Goal: Task Accomplishment & Management: Use online tool/utility

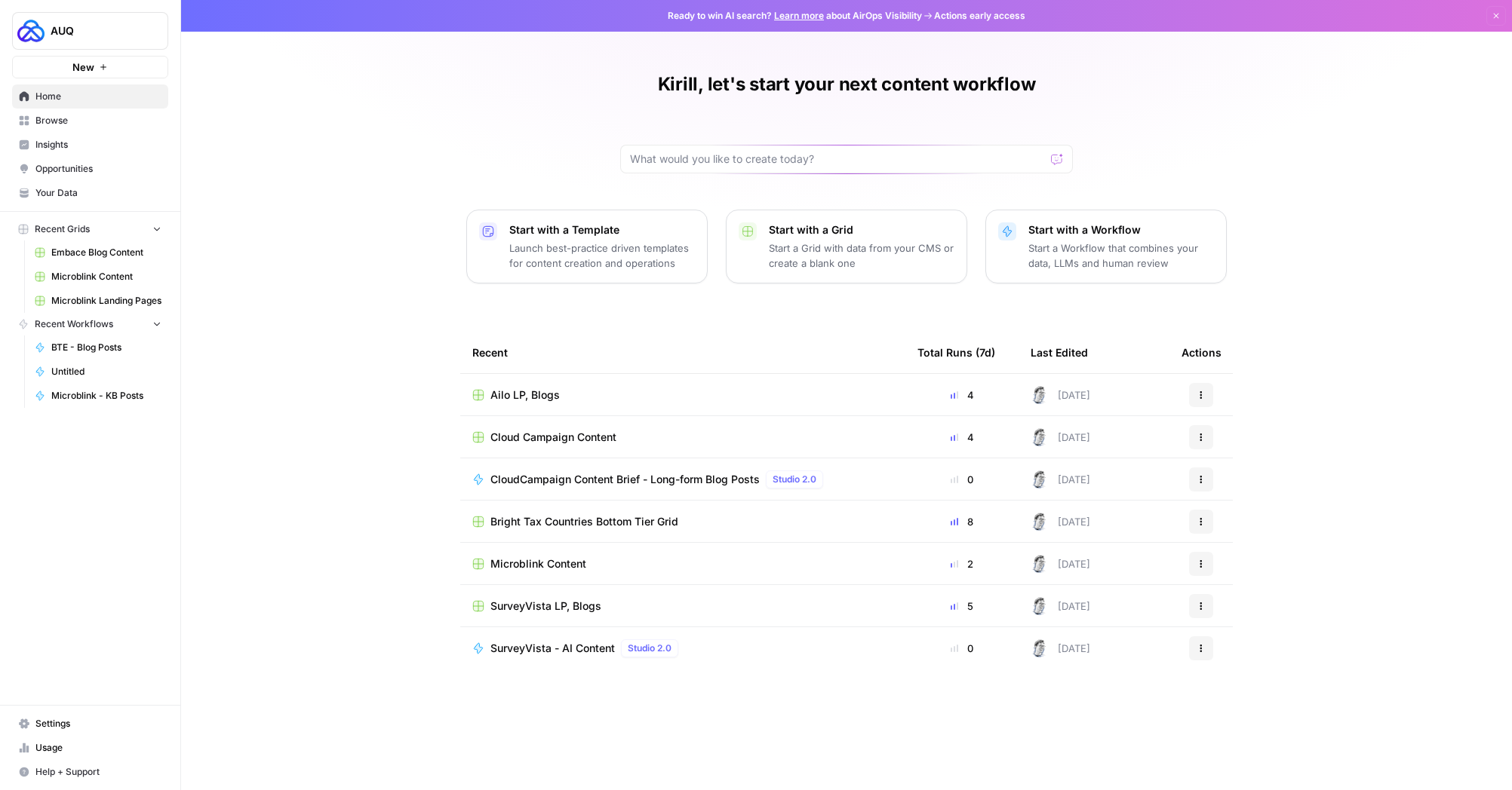
click at [78, 124] on span "Browse" at bounding box center [98, 121] width 126 height 14
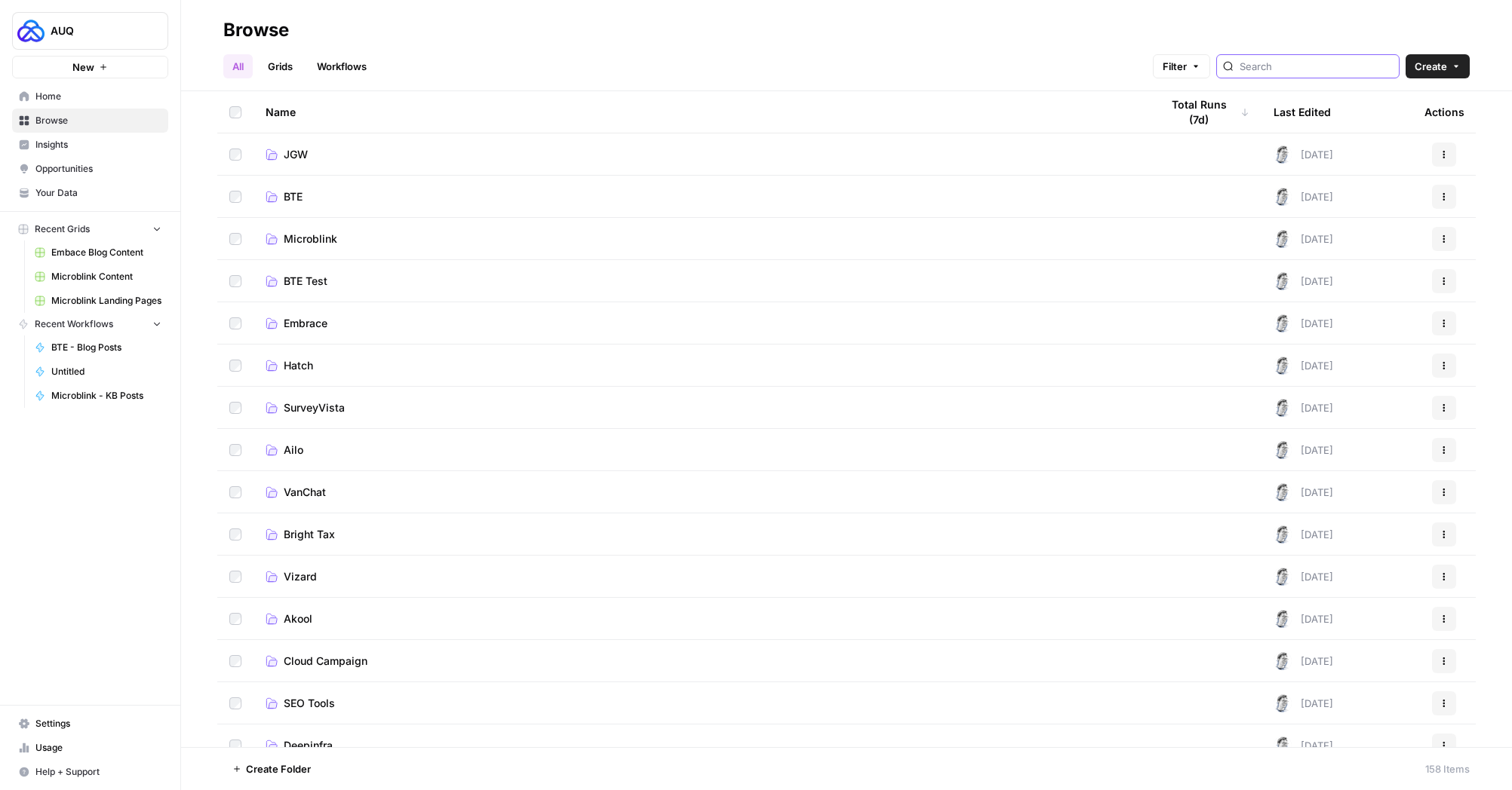
click at [1321, 70] on input "search" at bounding box center [1315, 67] width 153 height 15
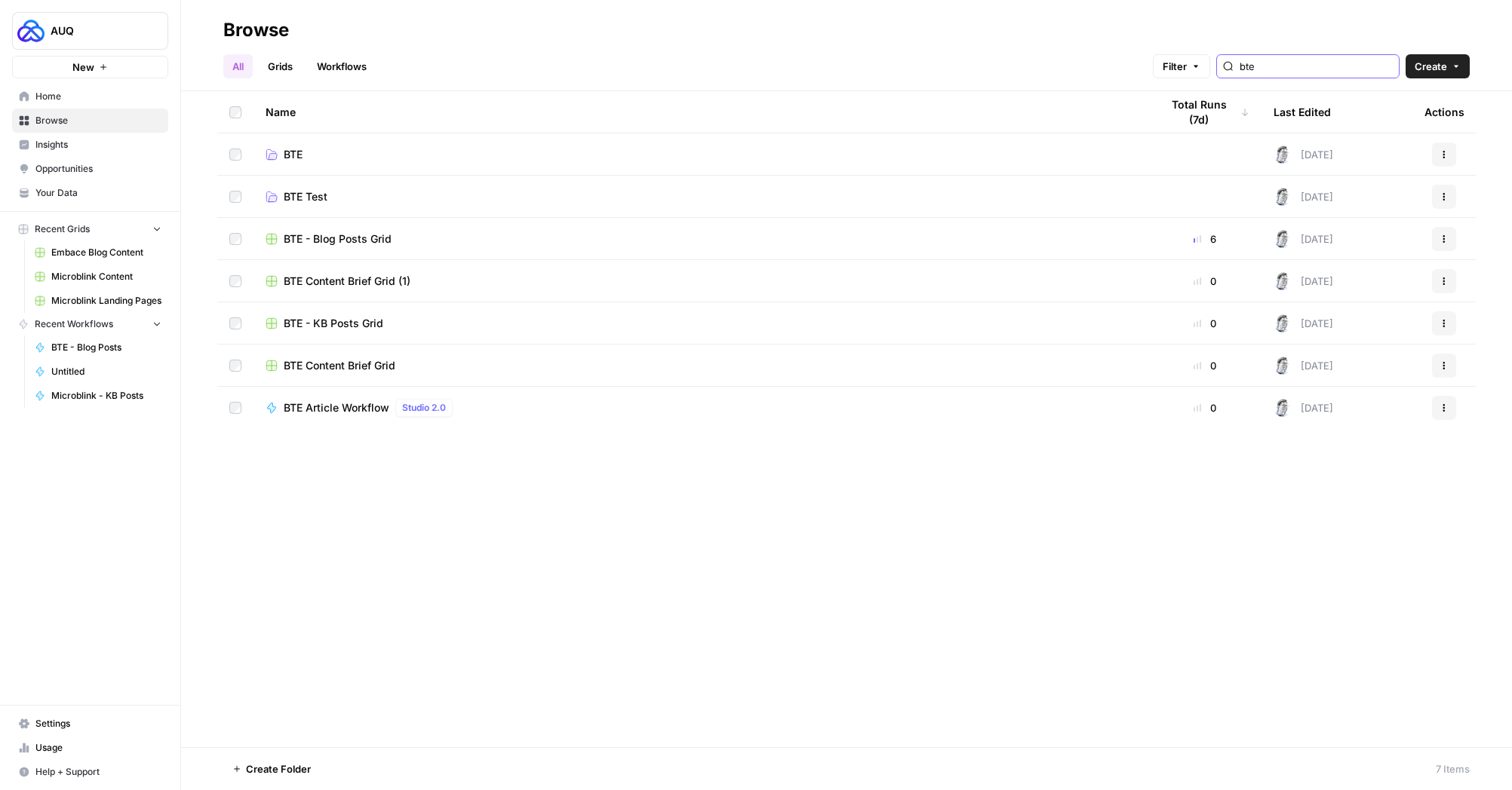
type input "bte"
click at [285, 154] on span "BTE" at bounding box center [293, 154] width 19 height 15
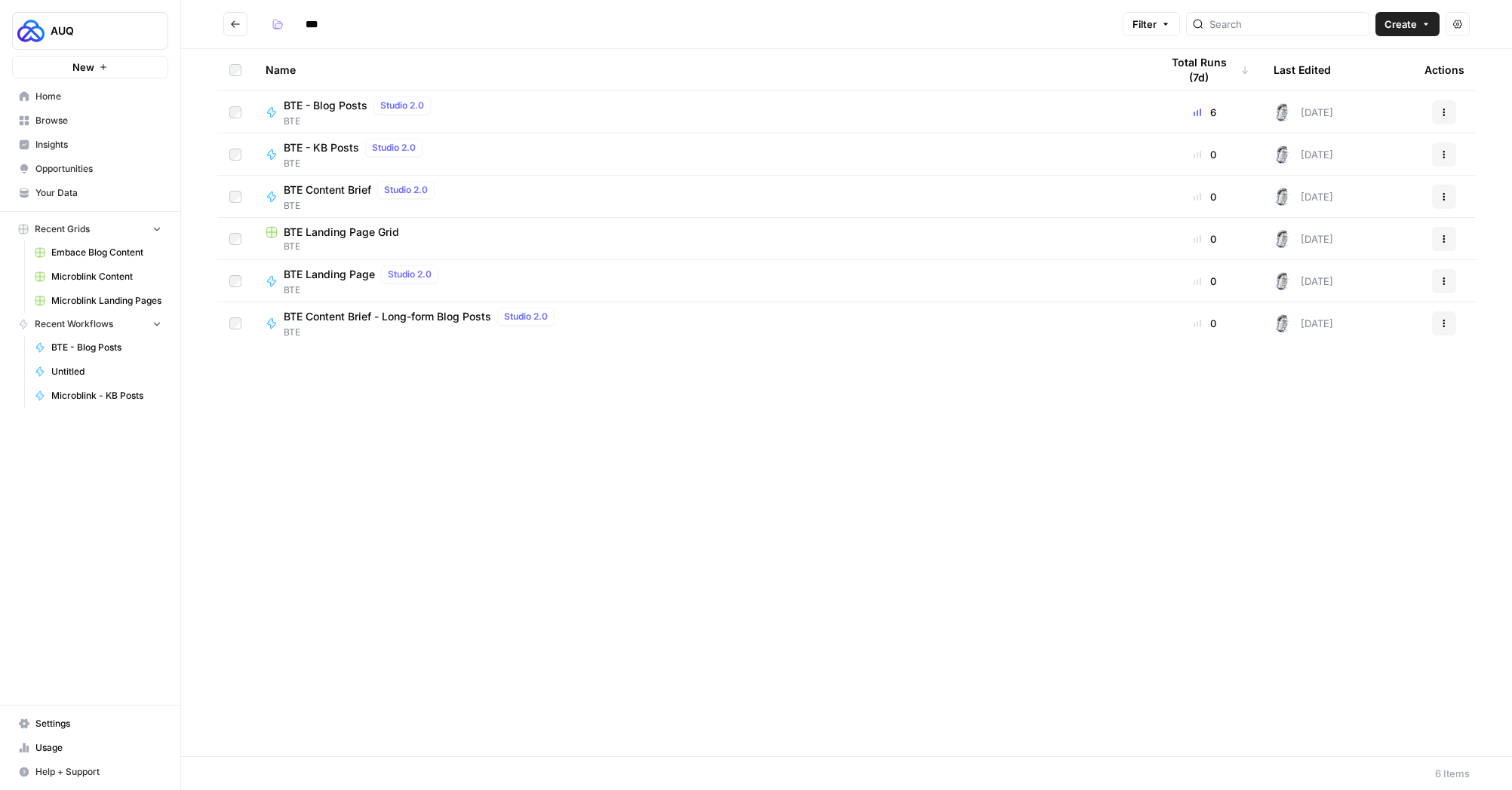
click at [228, 22] on button "Go back" at bounding box center [234, 24] width 24 height 24
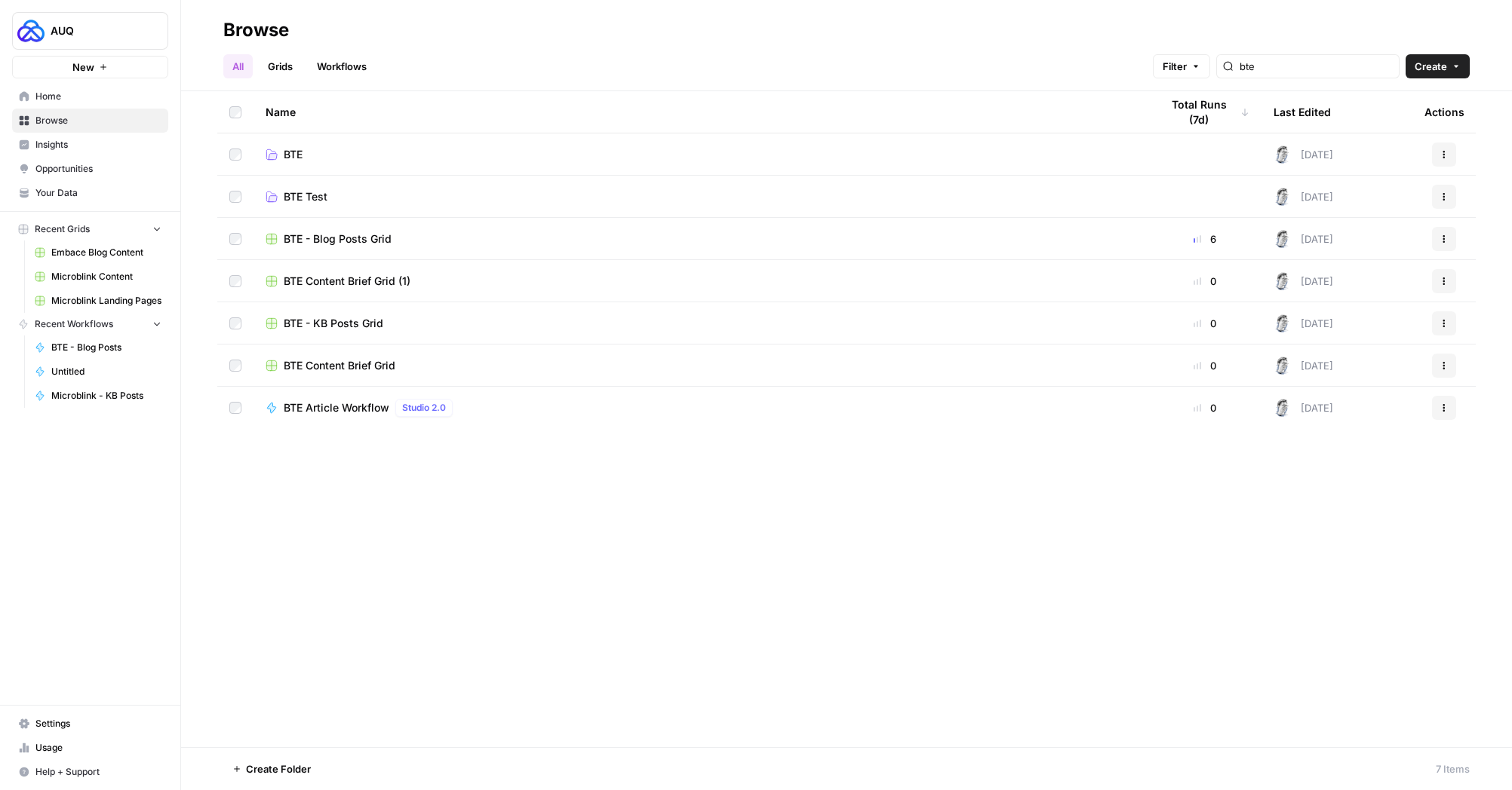
click at [295, 155] on span "BTE" at bounding box center [293, 154] width 19 height 15
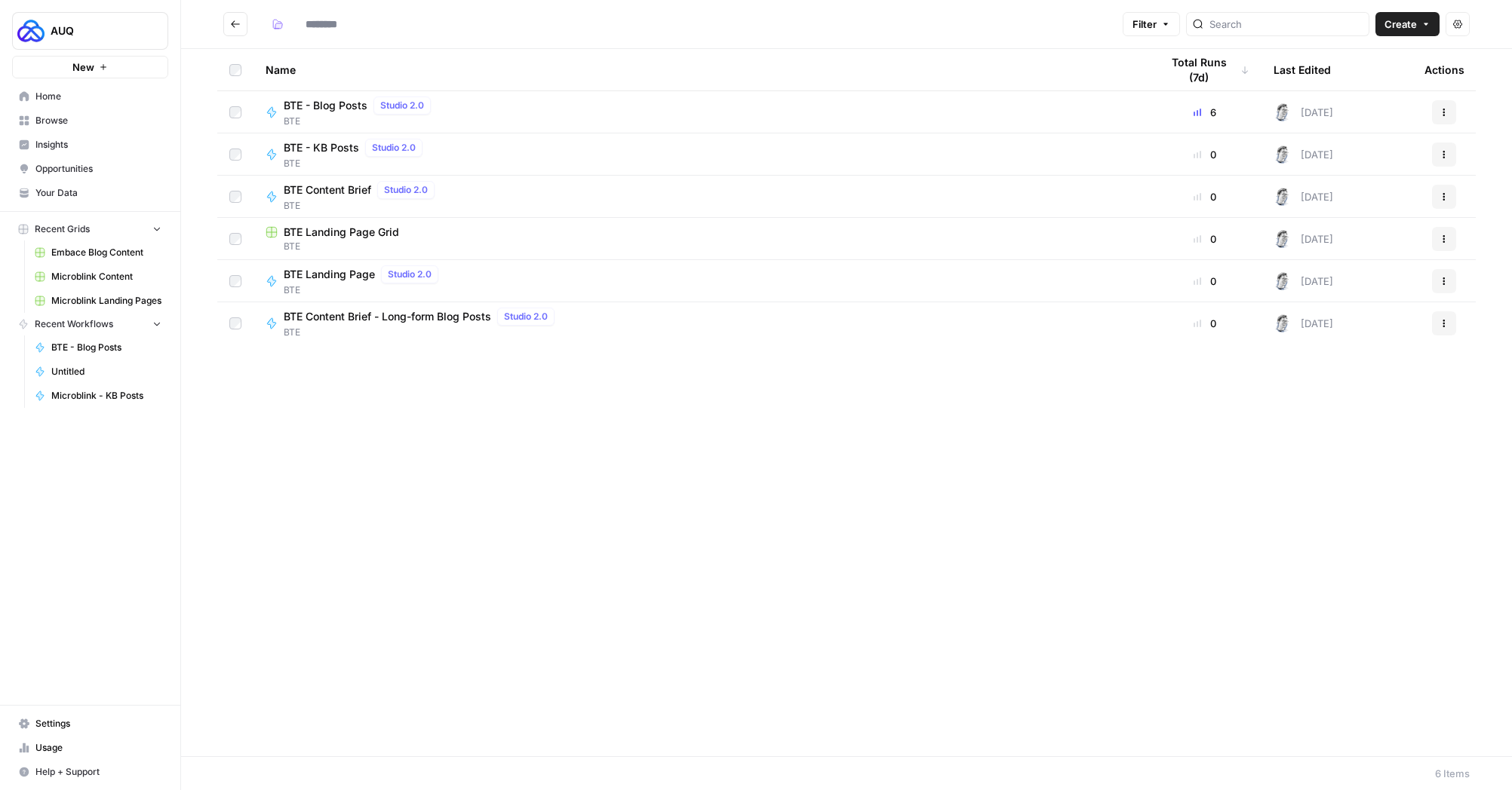
type input "***"
click at [328, 230] on span "BTE Landing Page Grid" at bounding box center [342, 232] width 116 height 15
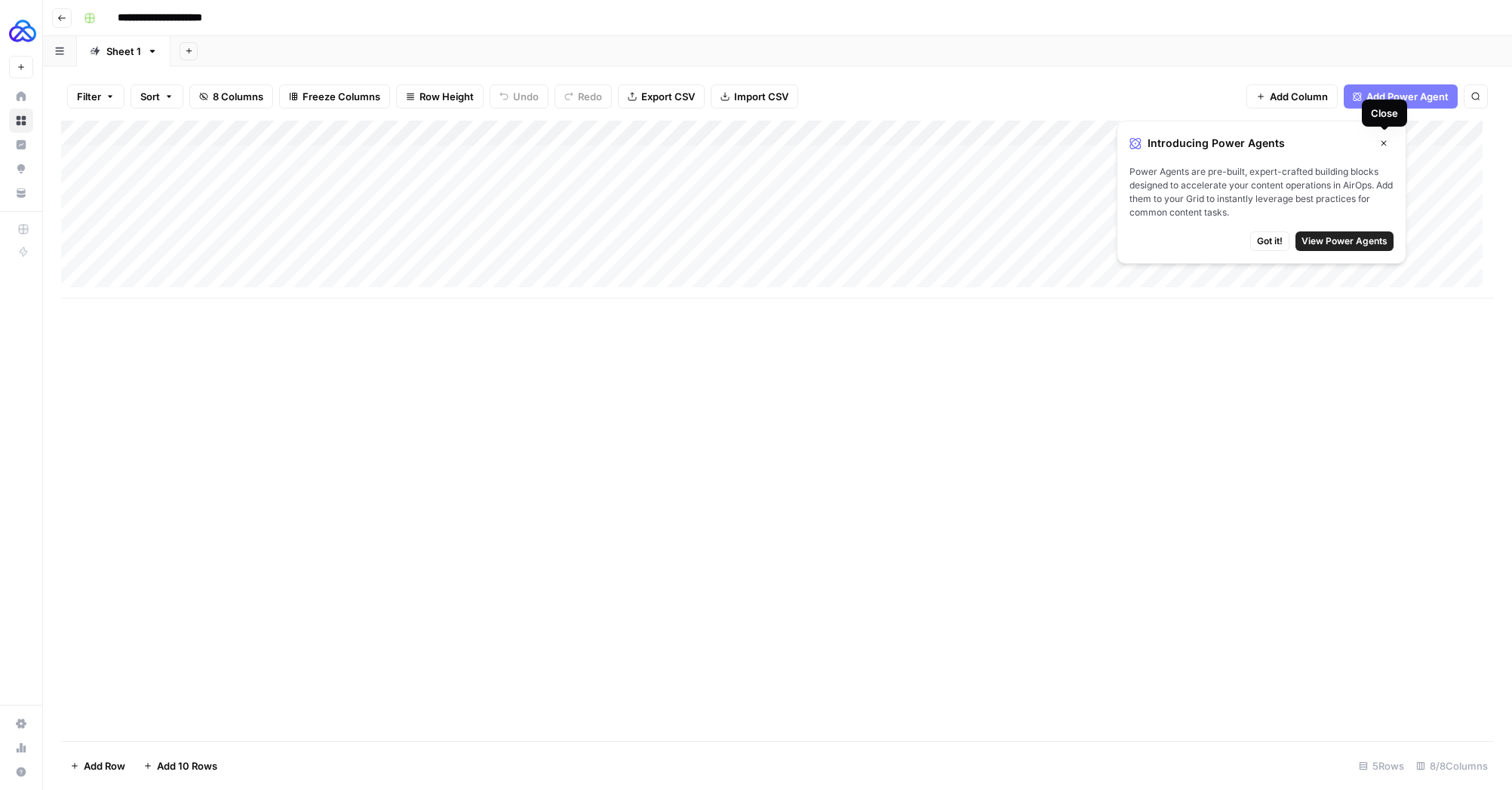
click at [1395, 95] on span "Add Power Agent" at bounding box center [1407, 96] width 82 height 15
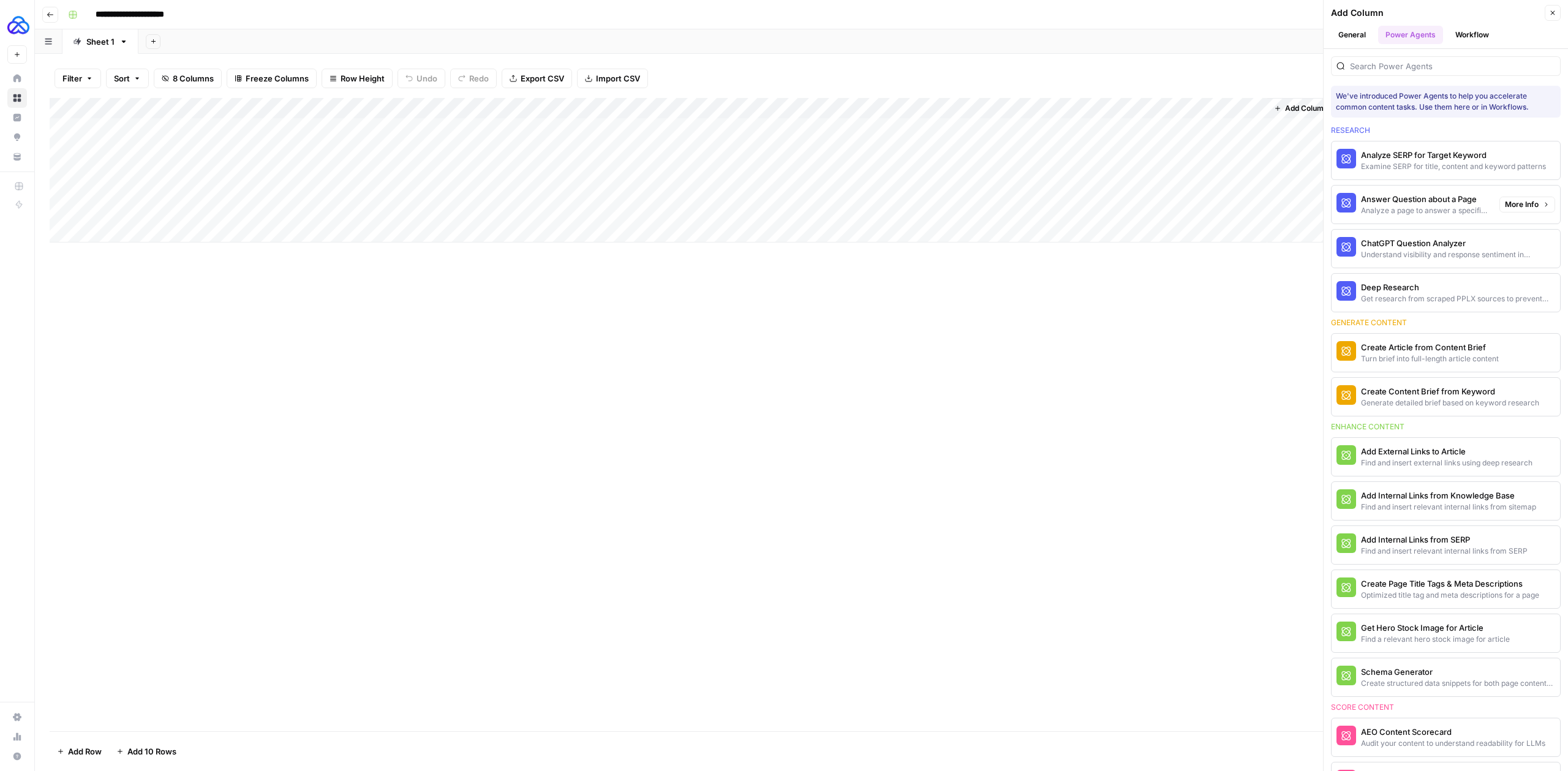
click at [1227, 206] on div "Analyze a page to answer a specific question" at bounding box center [1425, 211] width 129 height 11
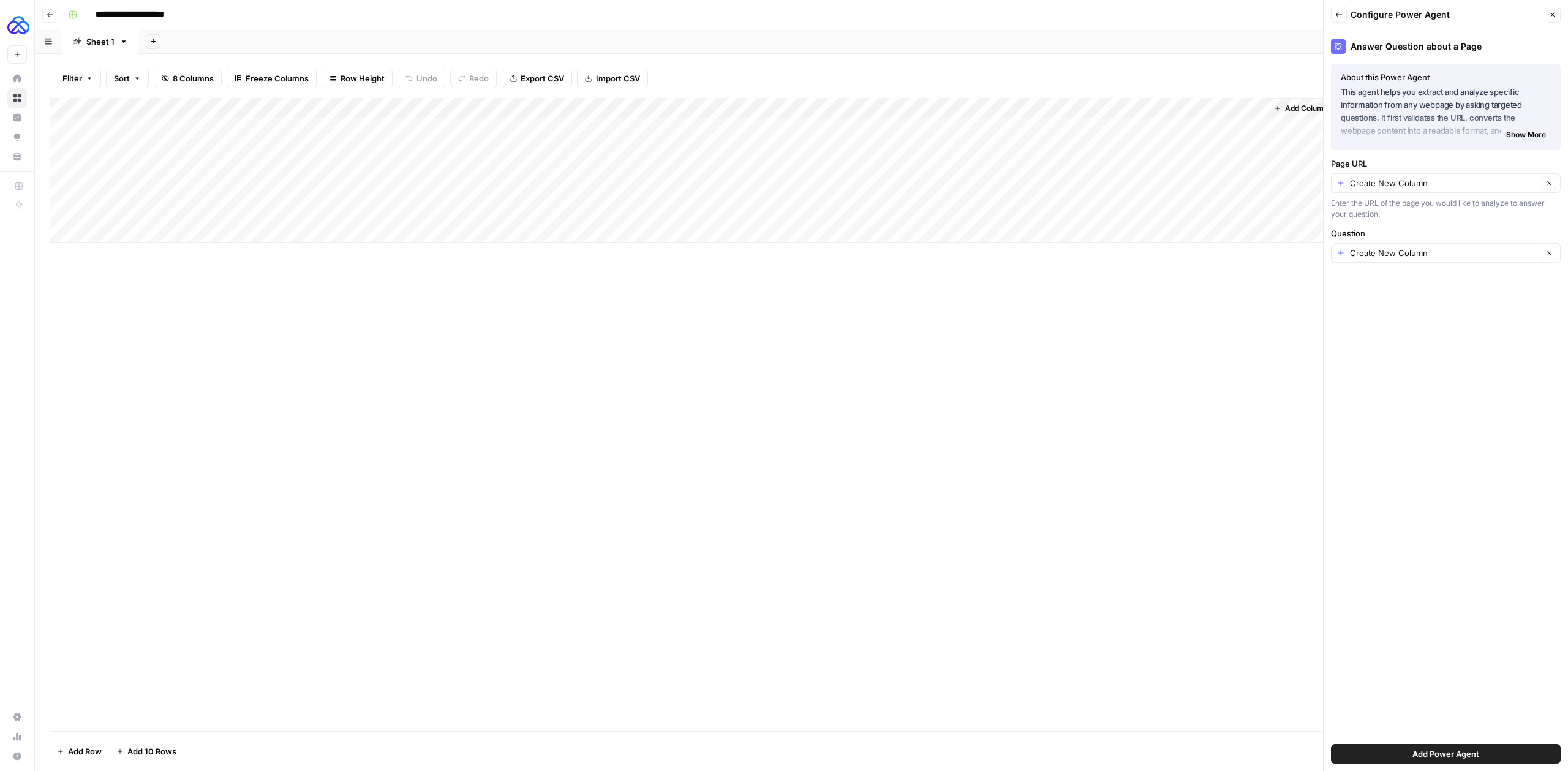
click at [1227, 136] on span "Show More" at bounding box center [1526, 135] width 40 height 11
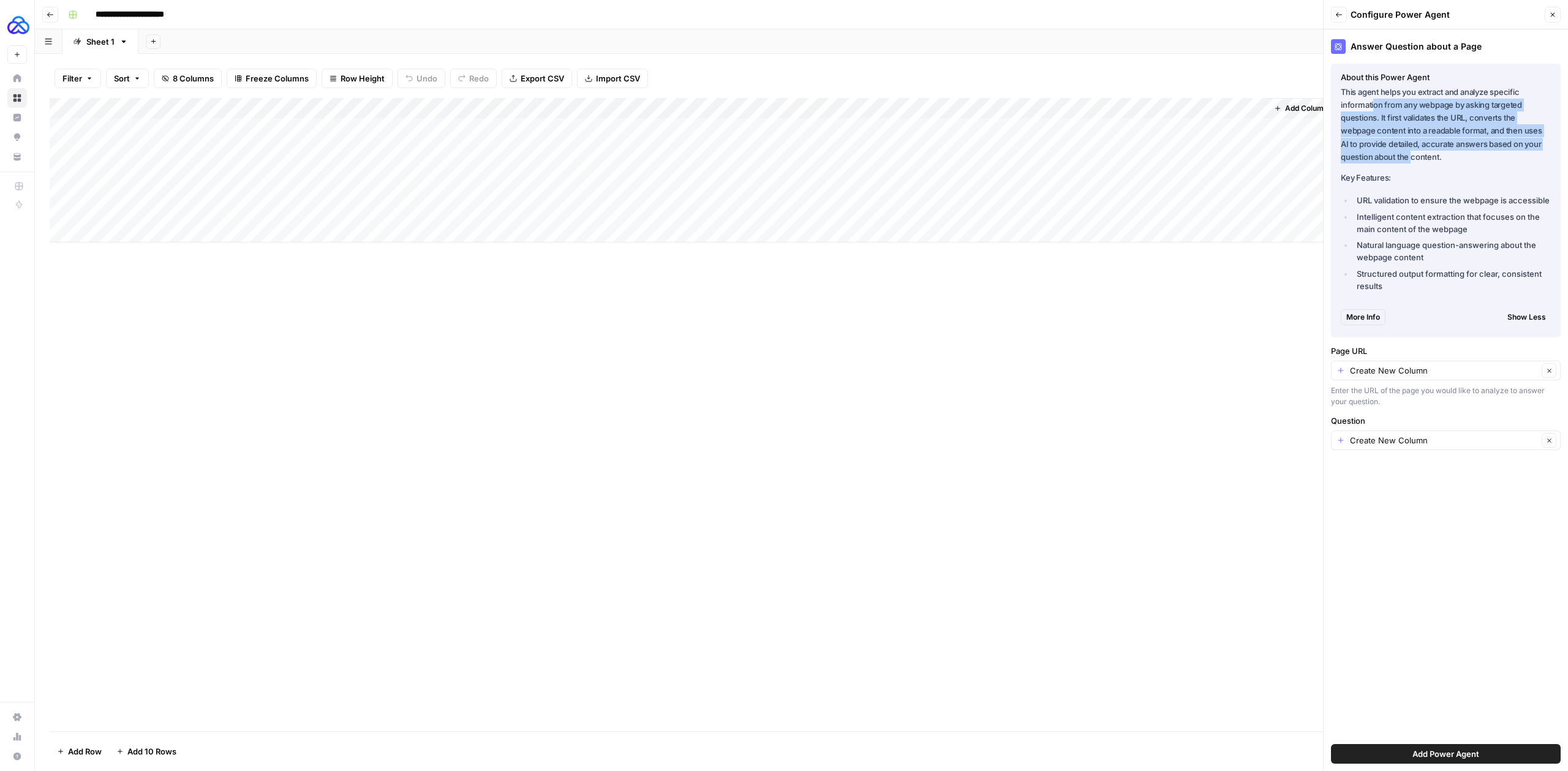
drag, startPoint x: 1374, startPoint y: 104, endPoint x: 1411, endPoint y: 156, distance: 63.8
click at [1227, 156] on p "This agent helps you extract and analyze specific information from any webpage …" at bounding box center [1446, 124] width 210 height 78
click at [1227, 16] on button "Back" at bounding box center [1339, 15] width 16 height 16
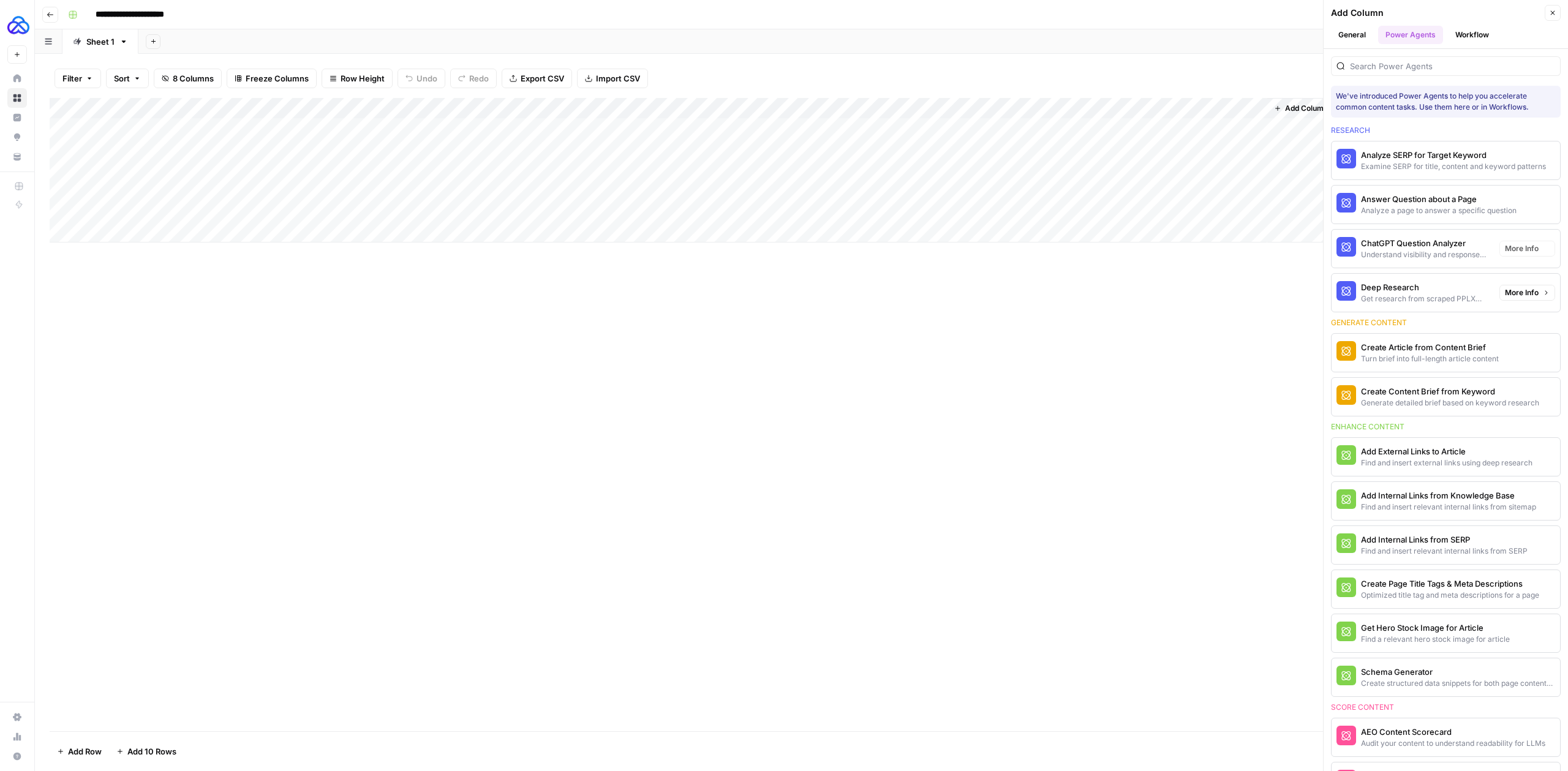
click at [1227, 281] on div "Deep Research" at bounding box center [1425, 288] width 129 height 13
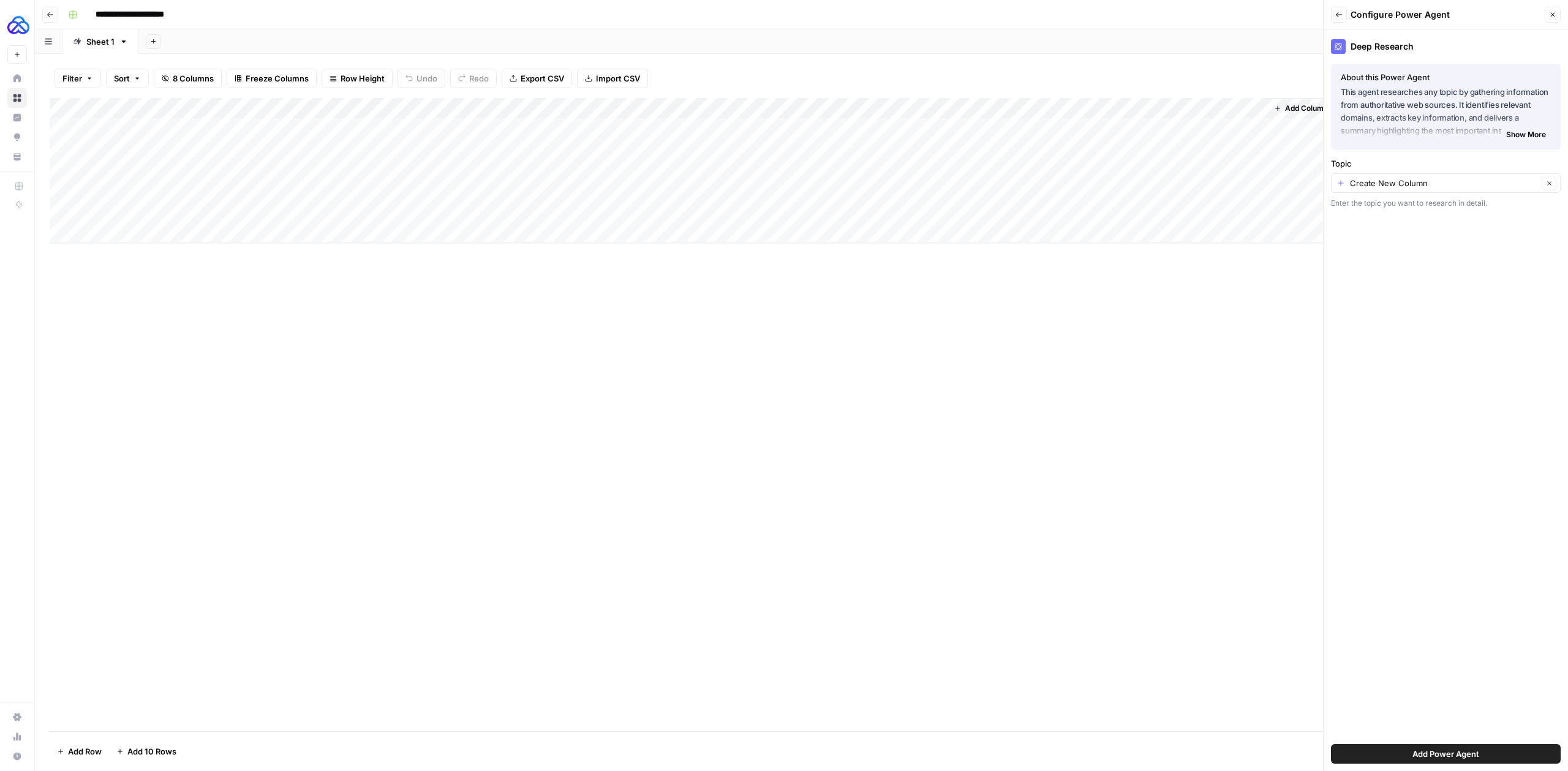
click at [1227, 135] on span "Show More" at bounding box center [1526, 135] width 40 height 11
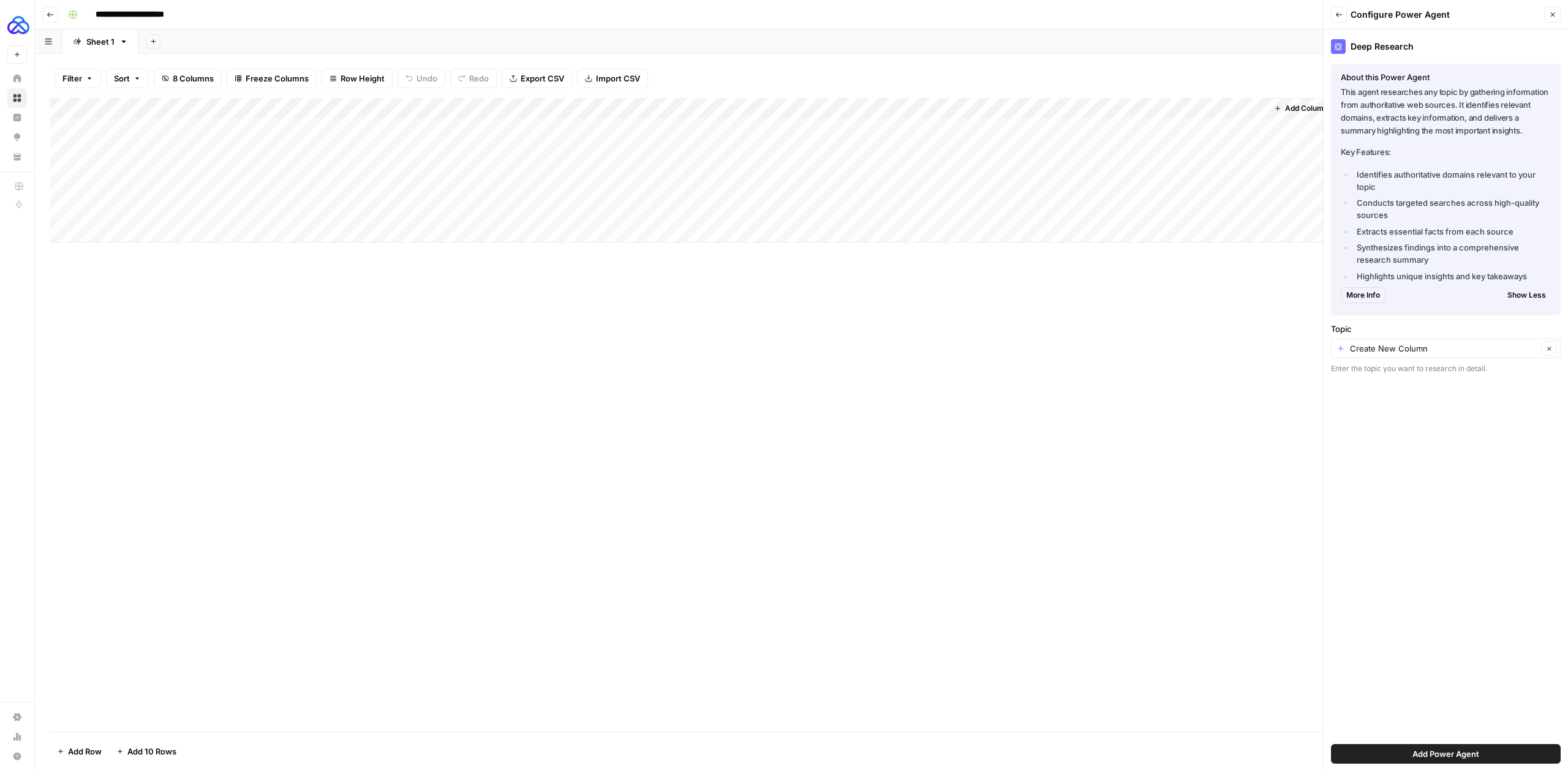
click at [1227, 20] on button "Back" at bounding box center [1339, 15] width 16 height 16
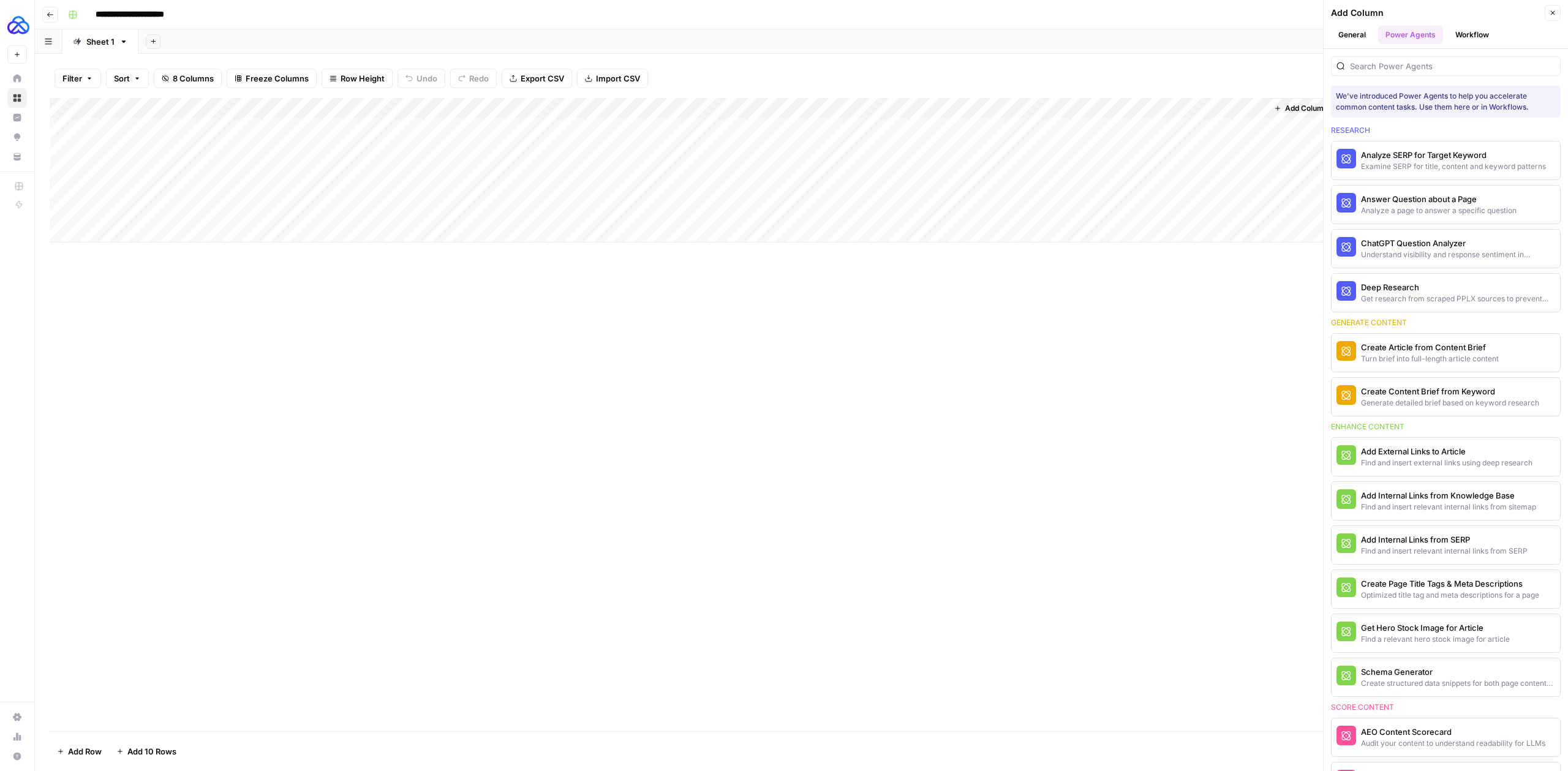
click at [1227, 15] on icon "button" at bounding box center [1552, 13] width 7 height 7
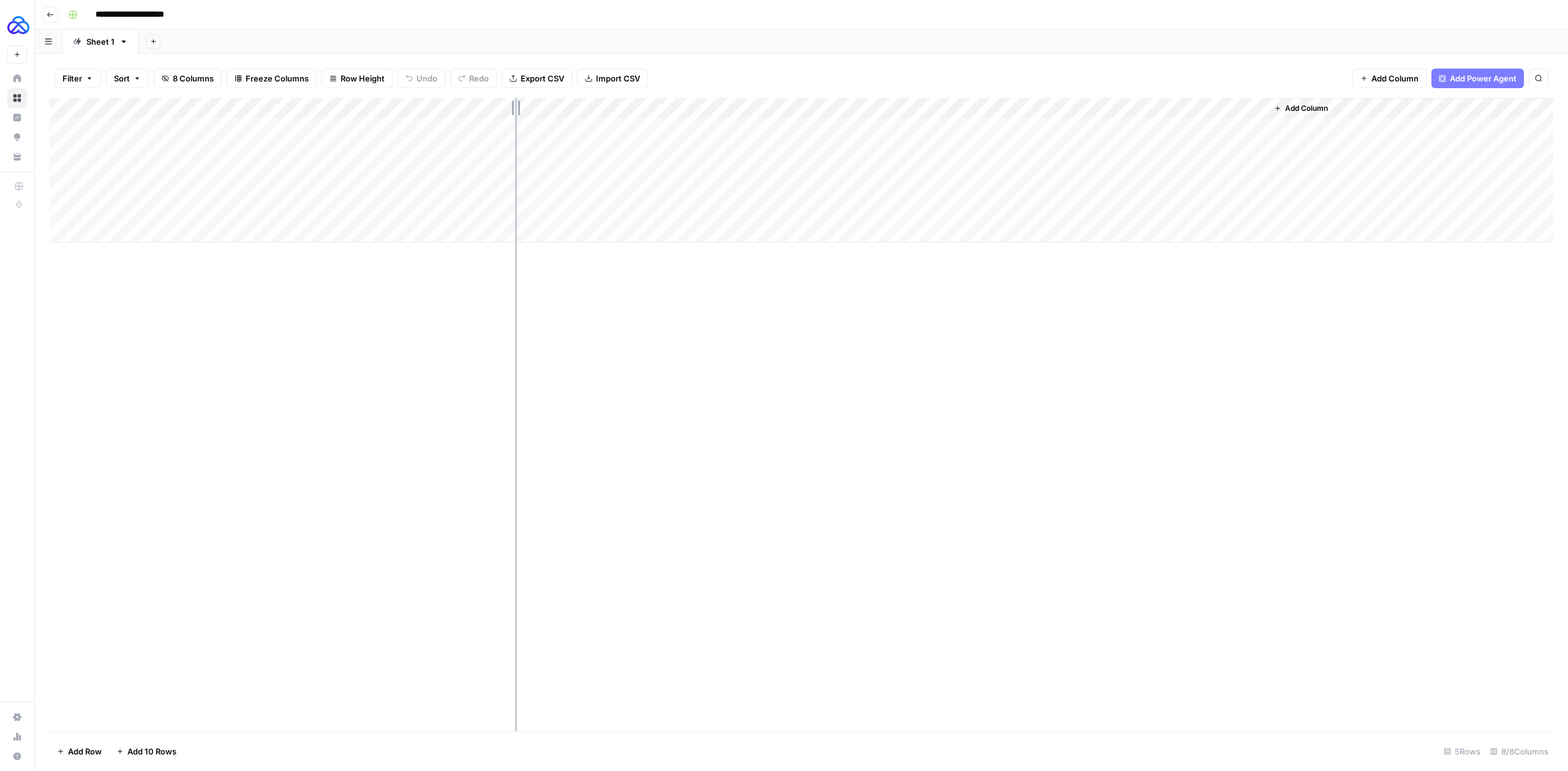
drag, startPoint x: 434, startPoint y: 108, endPoint x: 542, endPoint y: 114, distance: 108.2
click at [541, 114] on div "Add Column" at bounding box center [801, 170] width 1504 height 144
drag, startPoint x: 825, startPoint y: 110, endPoint x: 860, endPoint y: 110, distance: 35.0
click at [860, 110] on div "Add Column" at bounding box center [801, 170] width 1504 height 144
drag, startPoint x: 973, startPoint y: 108, endPoint x: 1043, endPoint y: 110, distance: 70.0
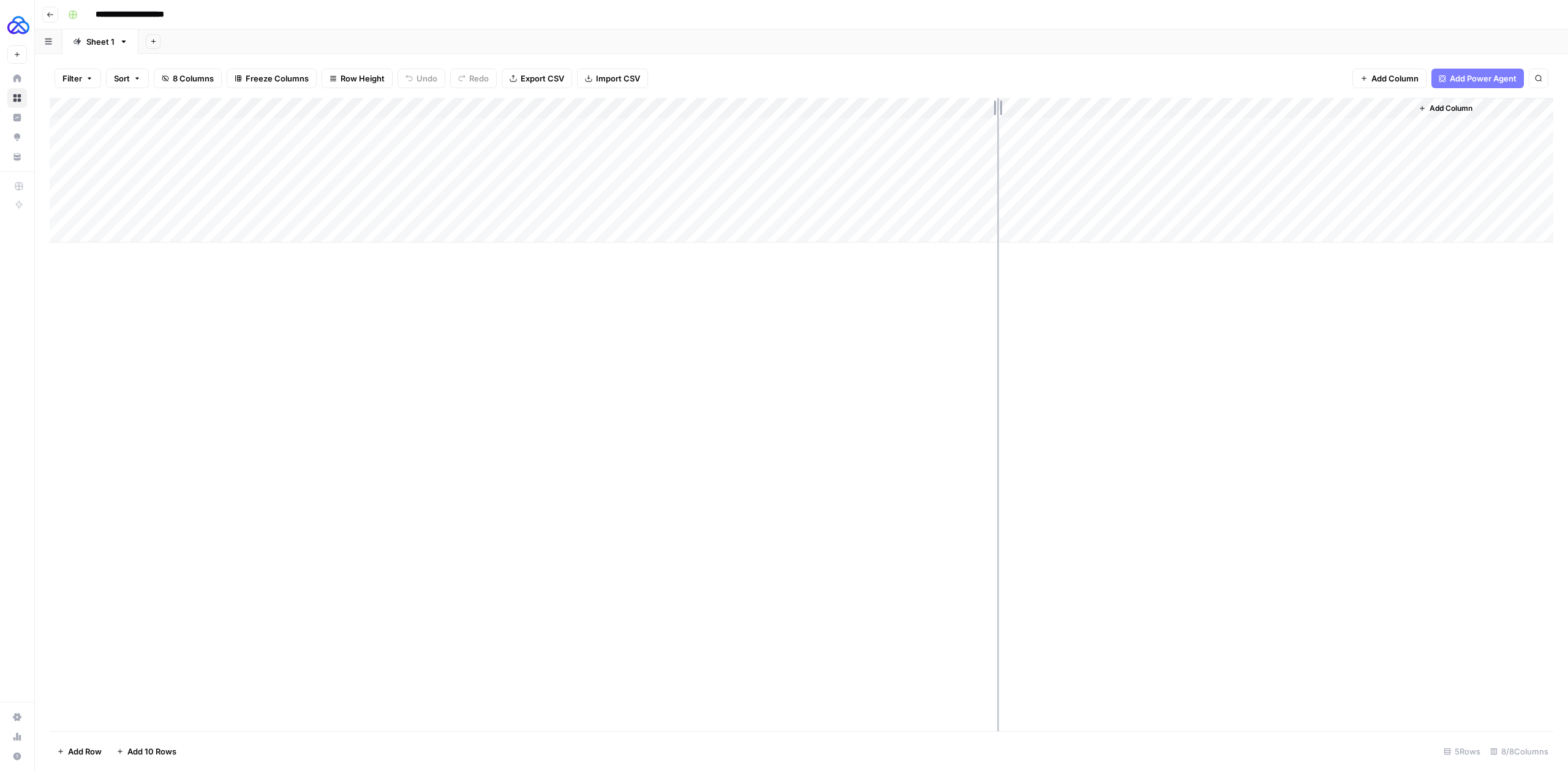
click at [1041, 110] on div "Add Column" at bounding box center [801, 170] width 1504 height 144
click at [770, 131] on div "Add Column" at bounding box center [801, 170] width 1504 height 144
click at [773, 129] on div "Add Column" at bounding box center [801, 170] width 1504 height 144
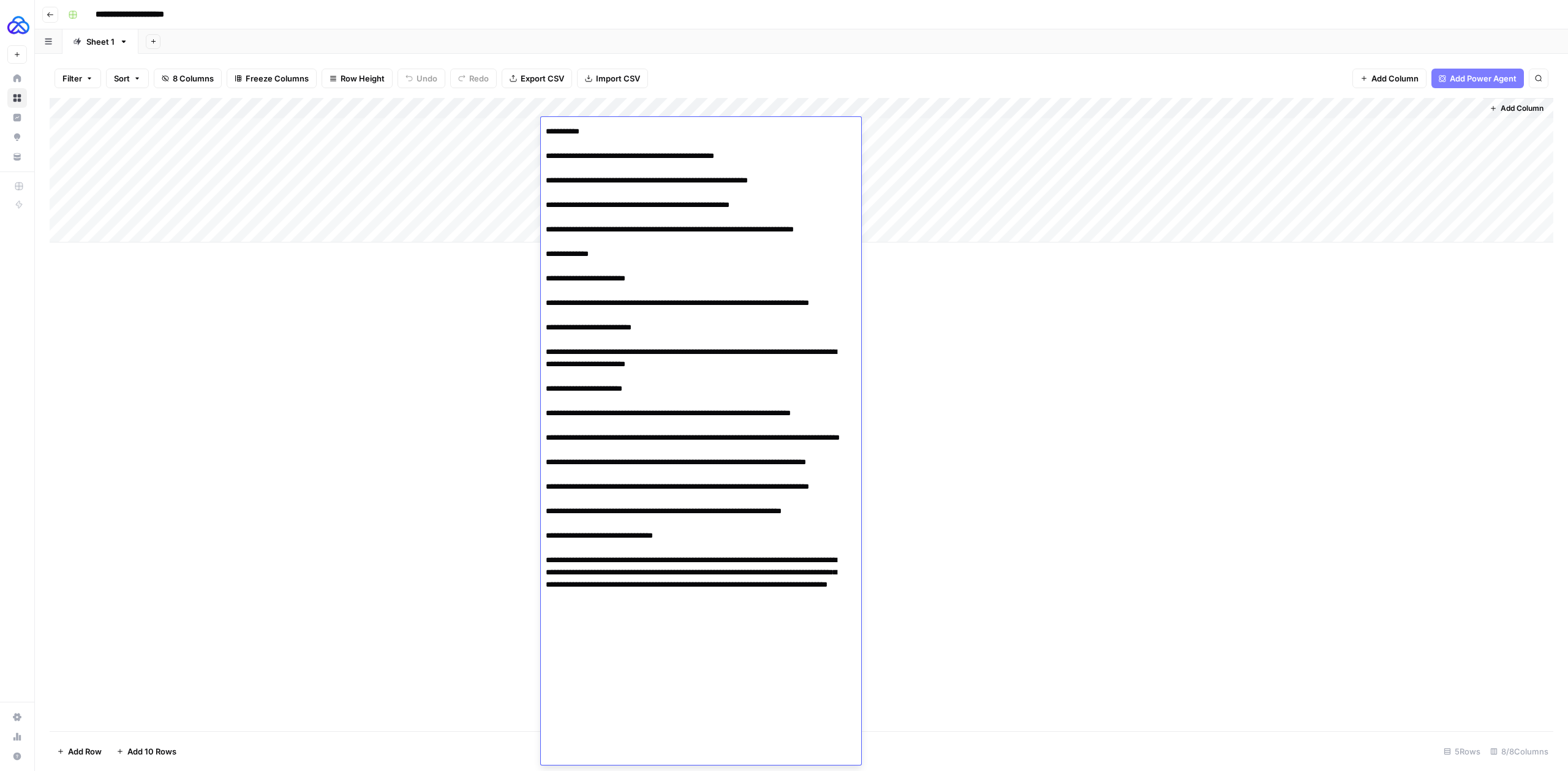
click at [440, 299] on div "Add Column" at bounding box center [801, 414] width 1504 height 633
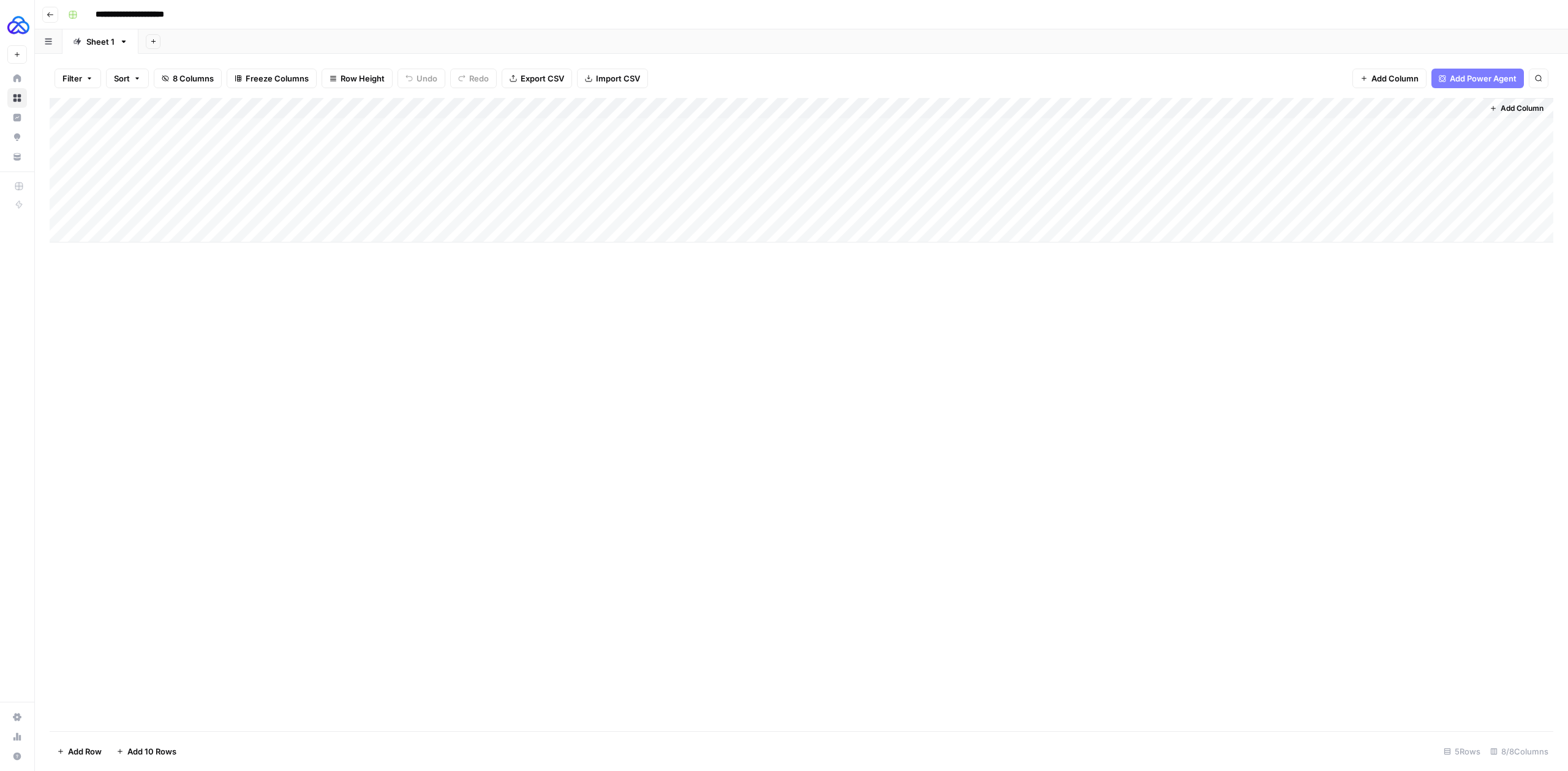
click at [554, 295] on div "Add Column" at bounding box center [801, 414] width 1504 height 633
click at [596, 217] on div "Add Column" at bounding box center [801, 170] width 1504 height 144
click at [889, 209] on div "Add Column" at bounding box center [801, 170] width 1504 height 144
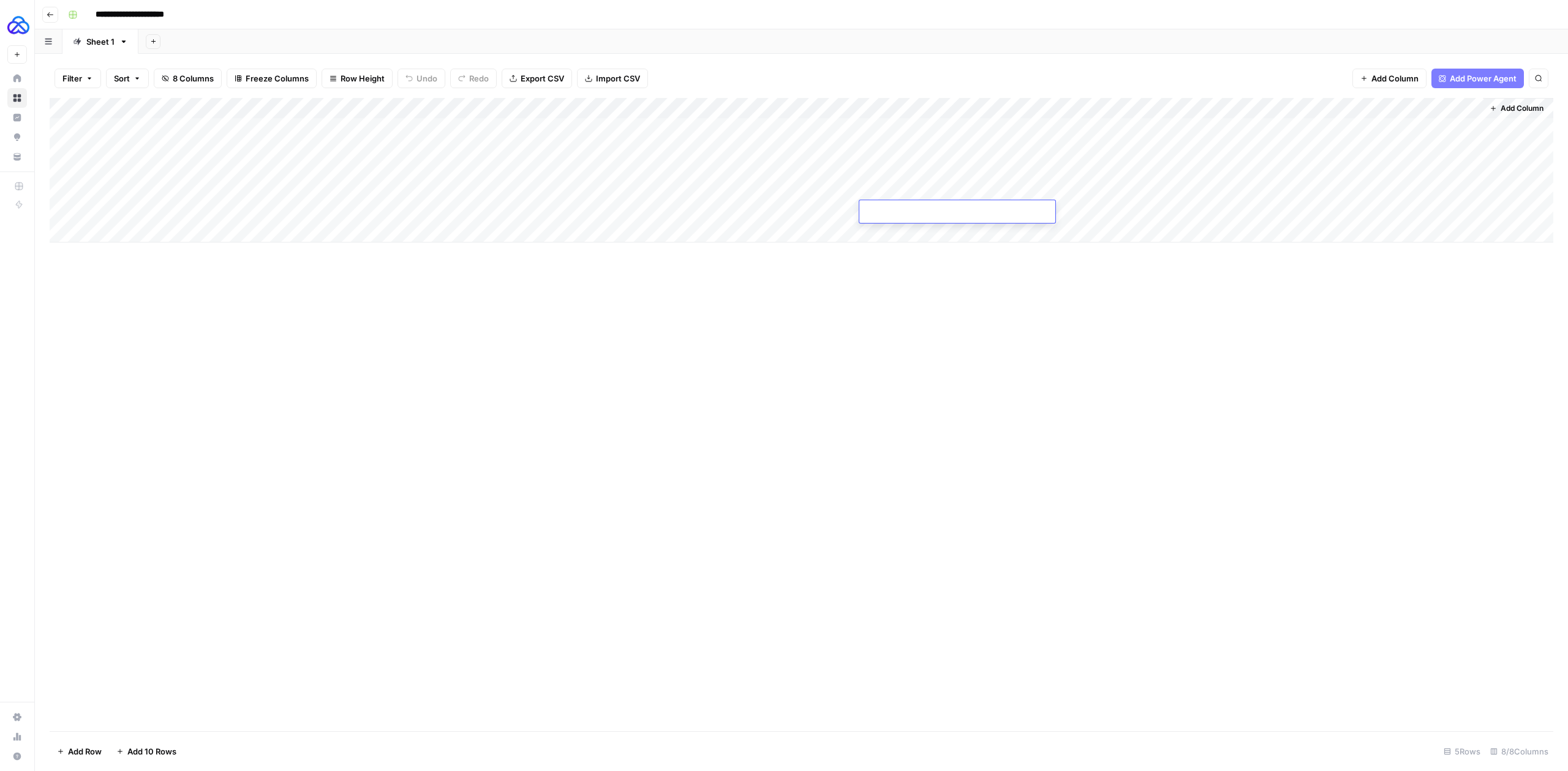
type textarea "**********"
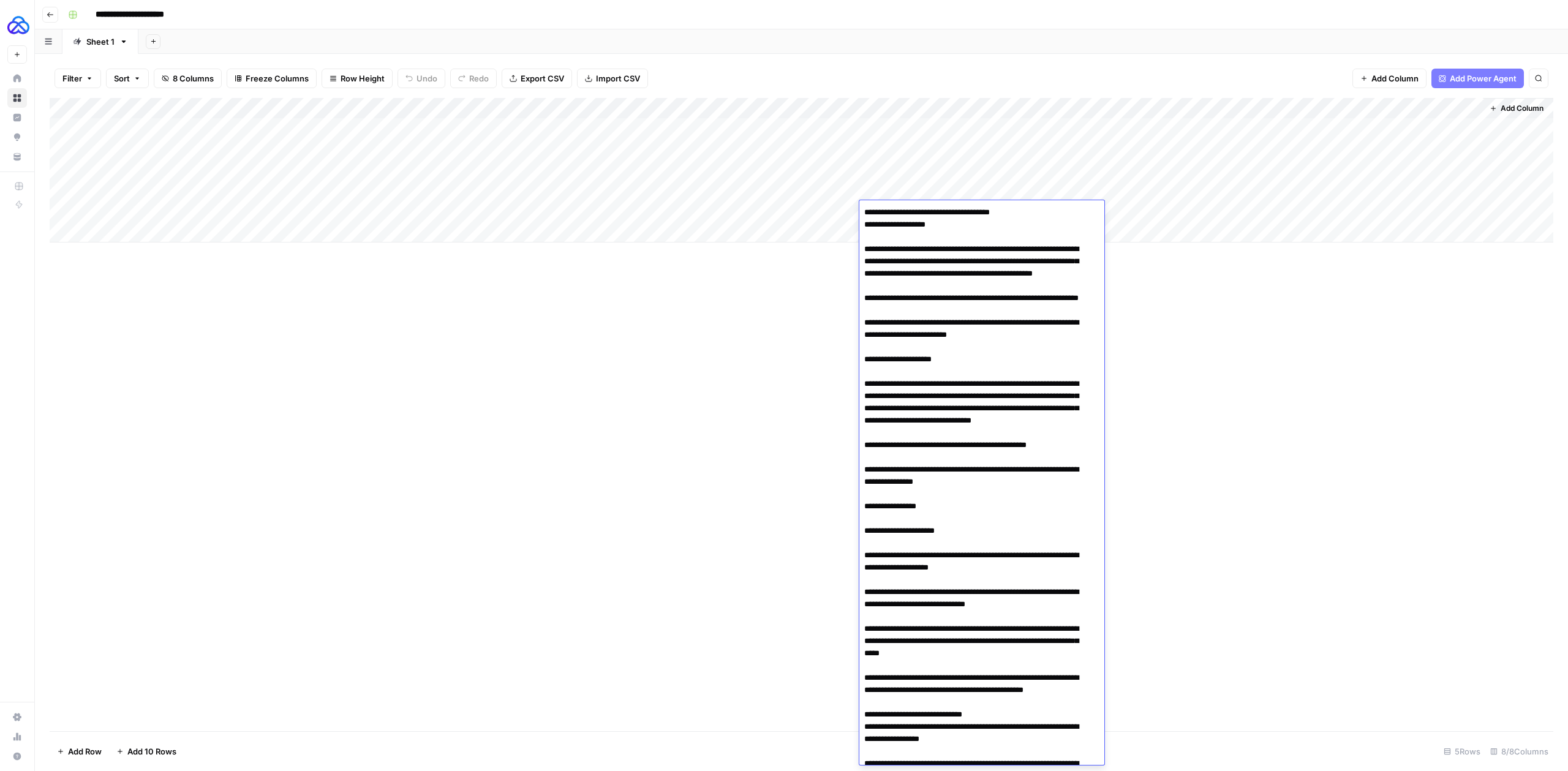
scroll to position [861, 0]
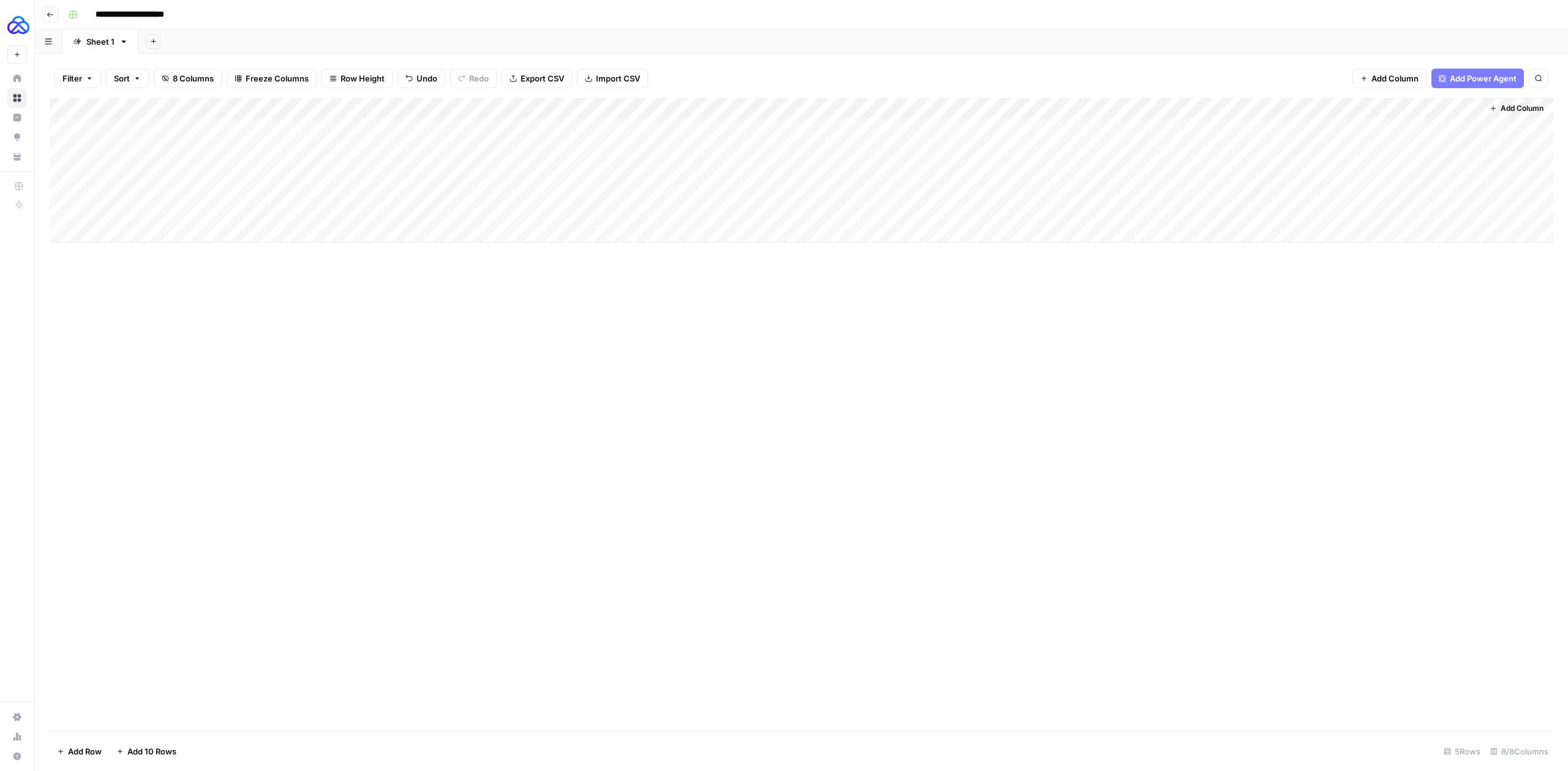
click at [588, 216] on div "Add Column" at bounding box center [801, 170] width 1504 height 144
click at [1123, 127] on div "Add Column" at bounding box center [801, 170] width 1504 height 144
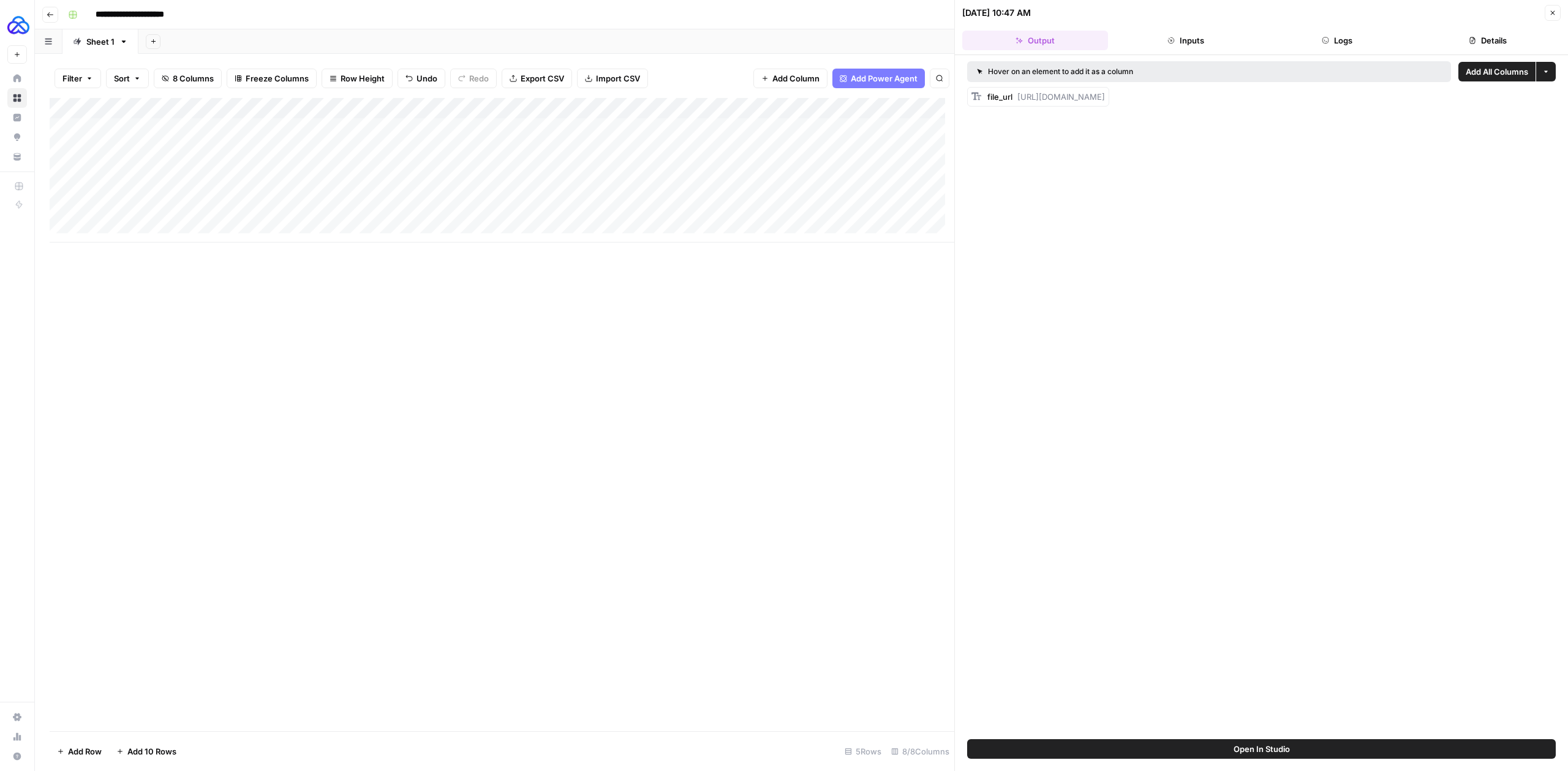
click at [1227, 41] on button "Logs" at bounding box center [1338, 40] width 146 height 20
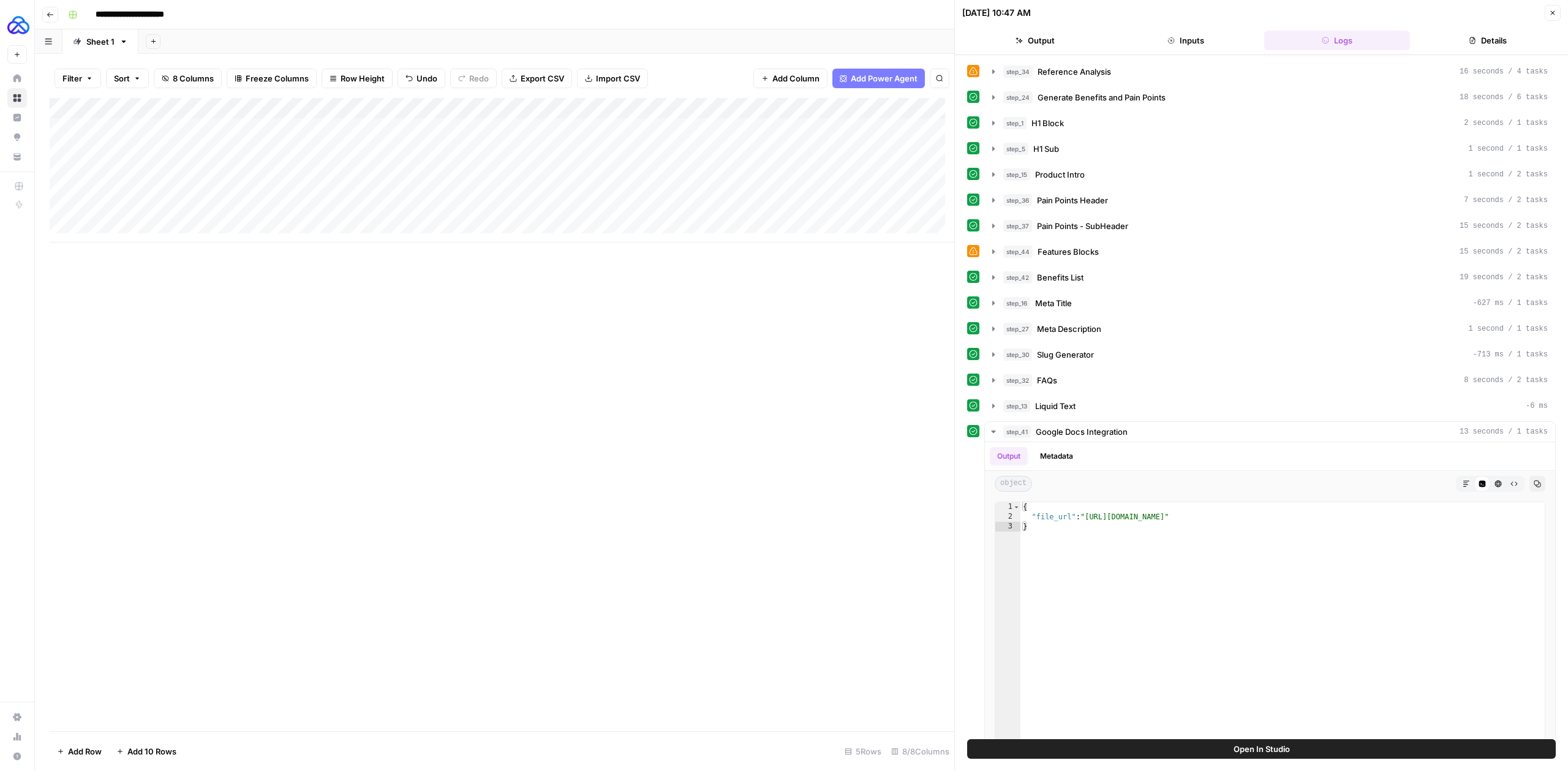
click at [1227, 36] on button "Inputs" at bounding box center [1186, 40] width 146 height 20
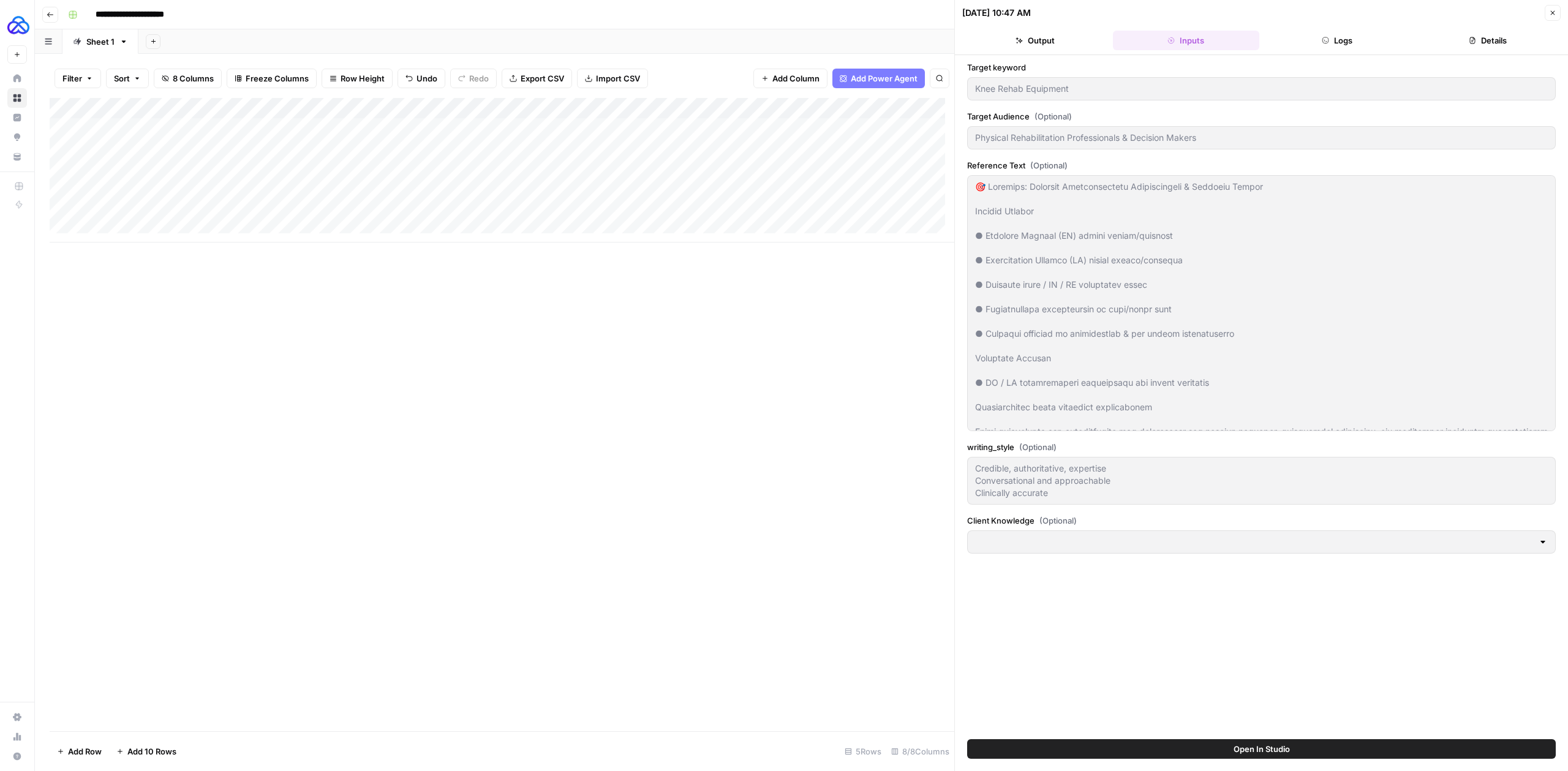
click at [1227, 35] on button "Logs" at bounding box center [1338, 40] width 146 height 20
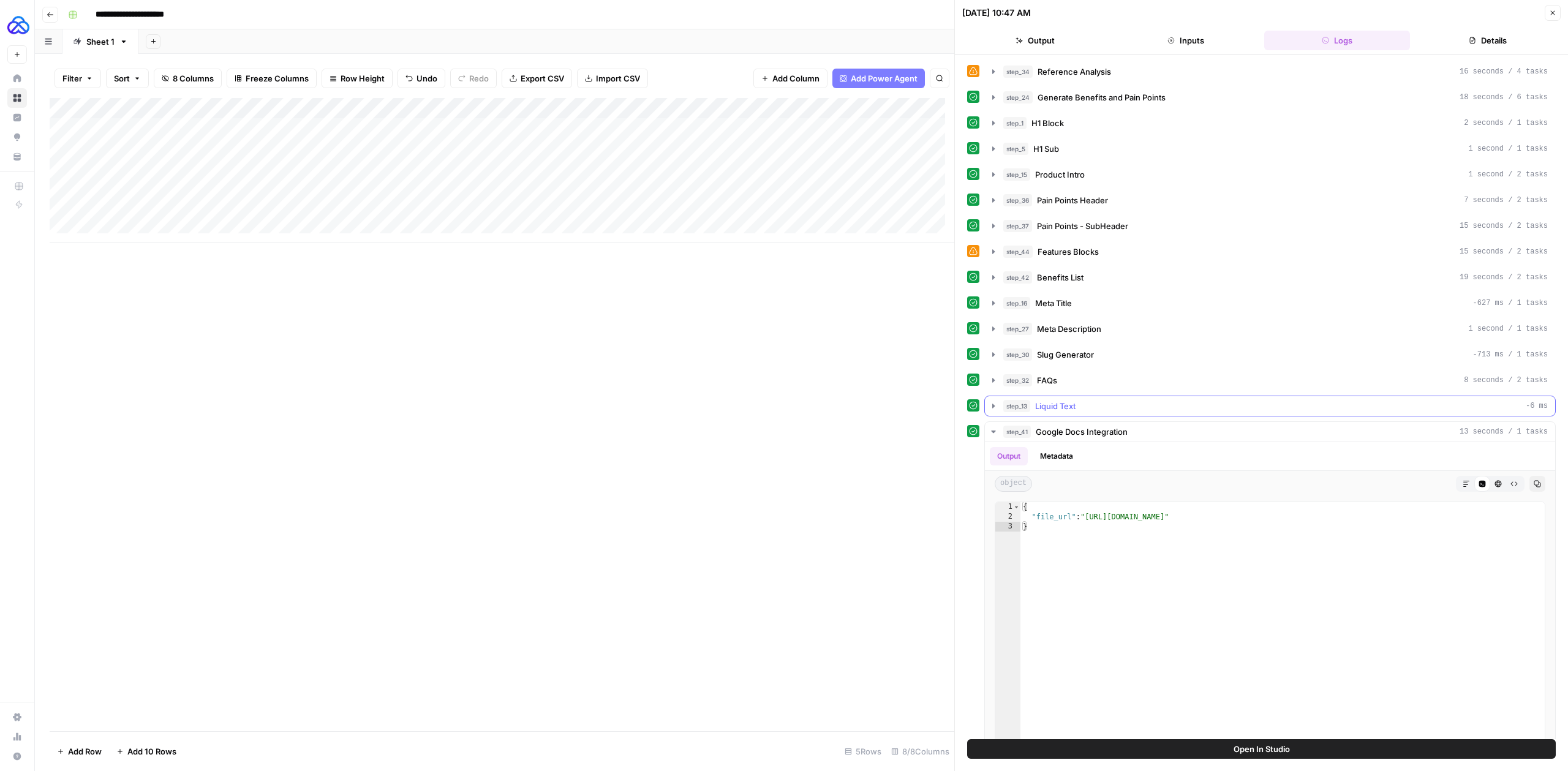
click at [994, 408] on icon "button" at bounding box center [994, 406] width 10 height 10
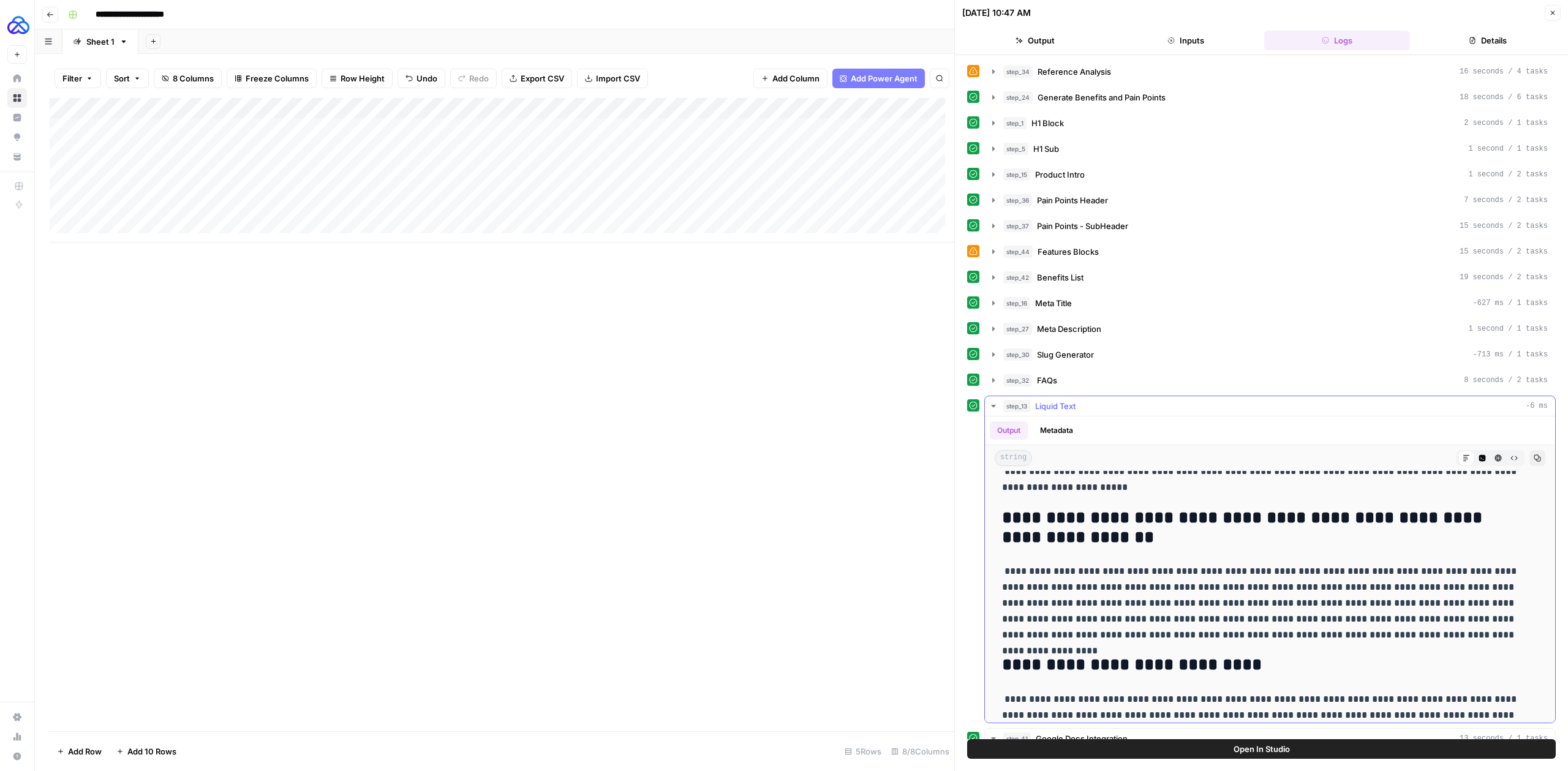
scroll to position [986, 0]
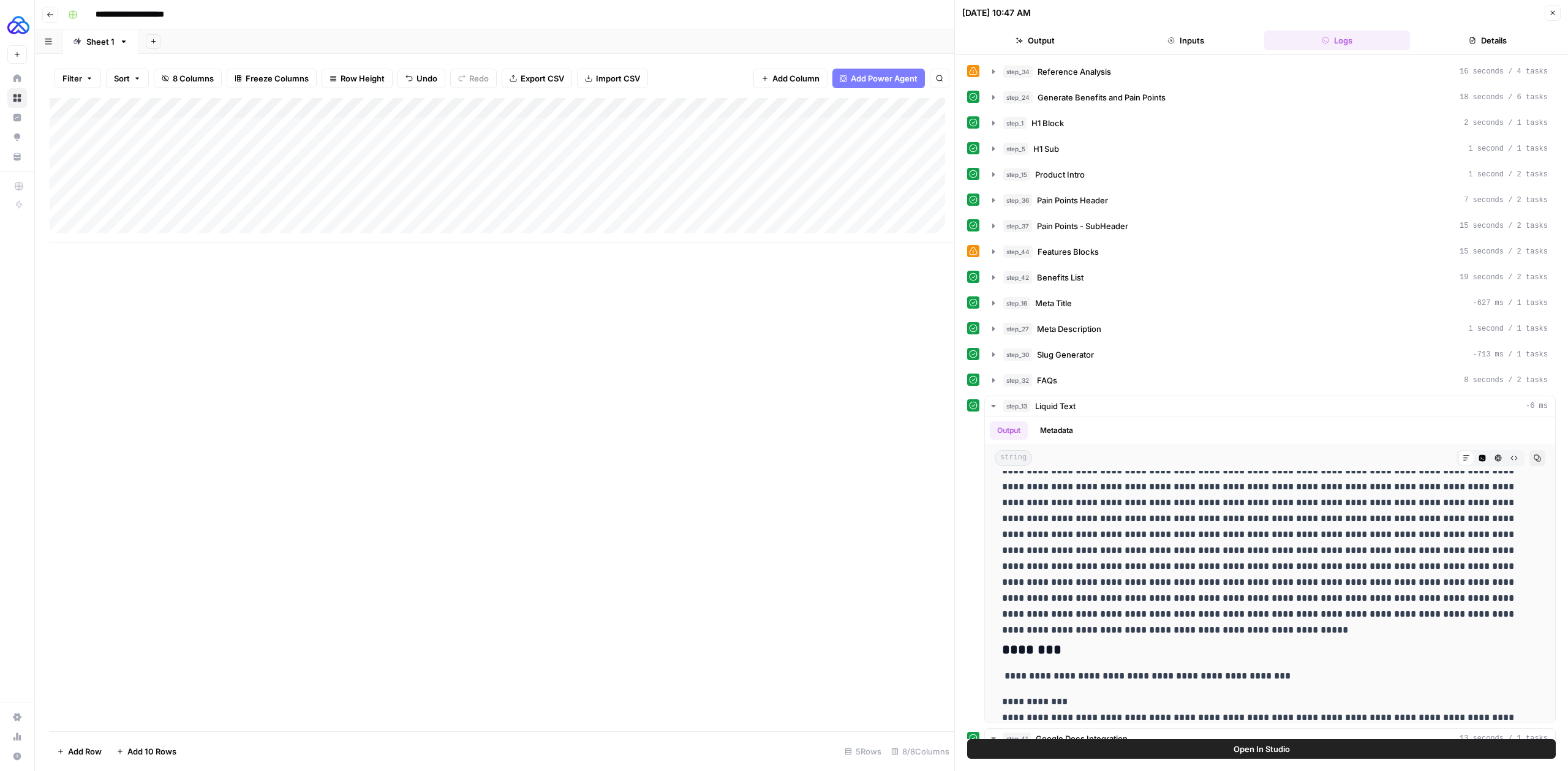
click at [162, 208] on div "Add Column" at bounding box center [502, 170] width 905 height 144
type textarea "**********"
click at [597, 212] on div "Add Column" at bounding box center [502, 170] width 905 height 144
click at [597, 212] on textarea at bounding box center [701, 212] width 320 height 17
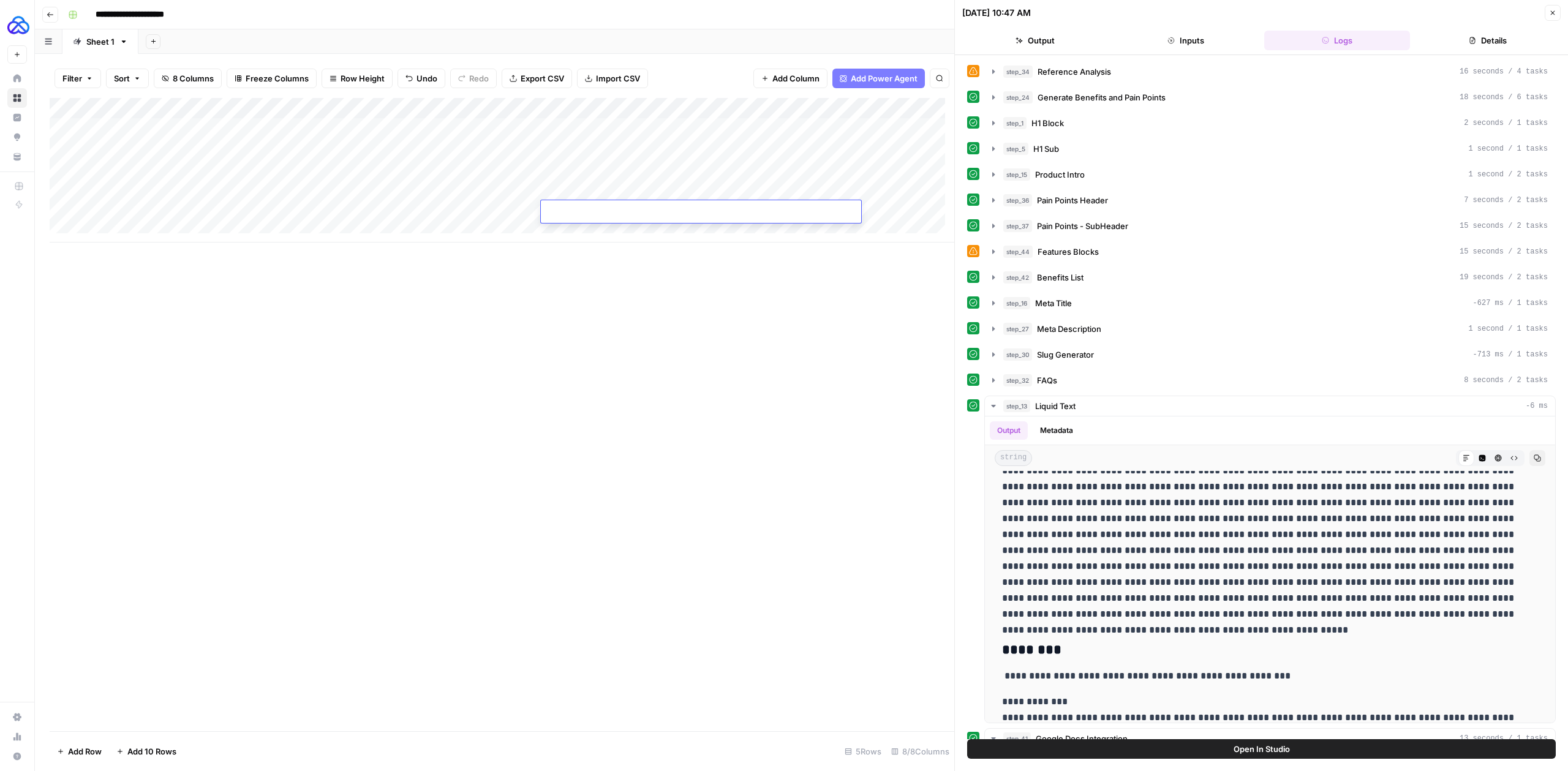
type textarea "**********"
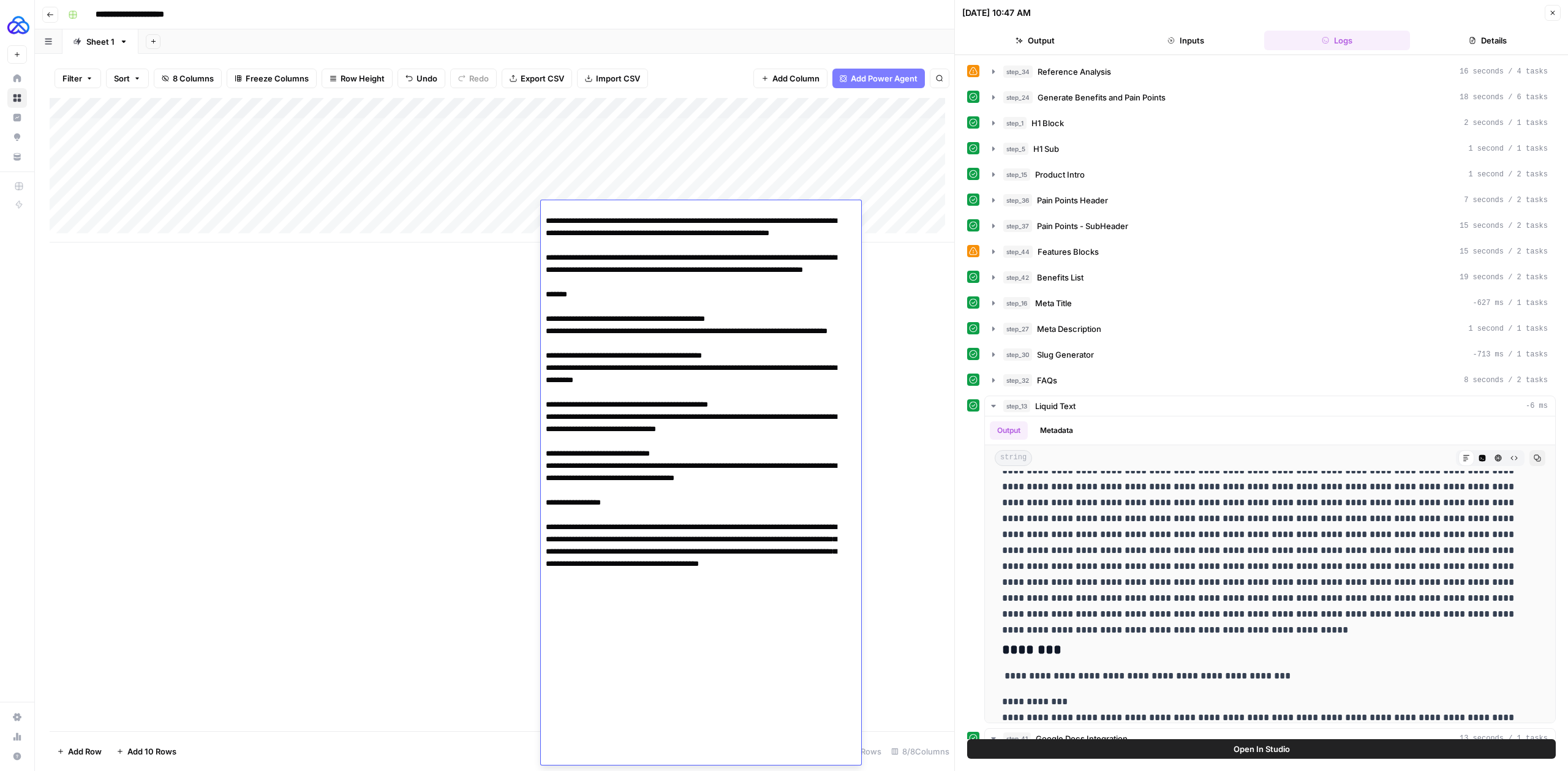
scroll to position [0, 97]
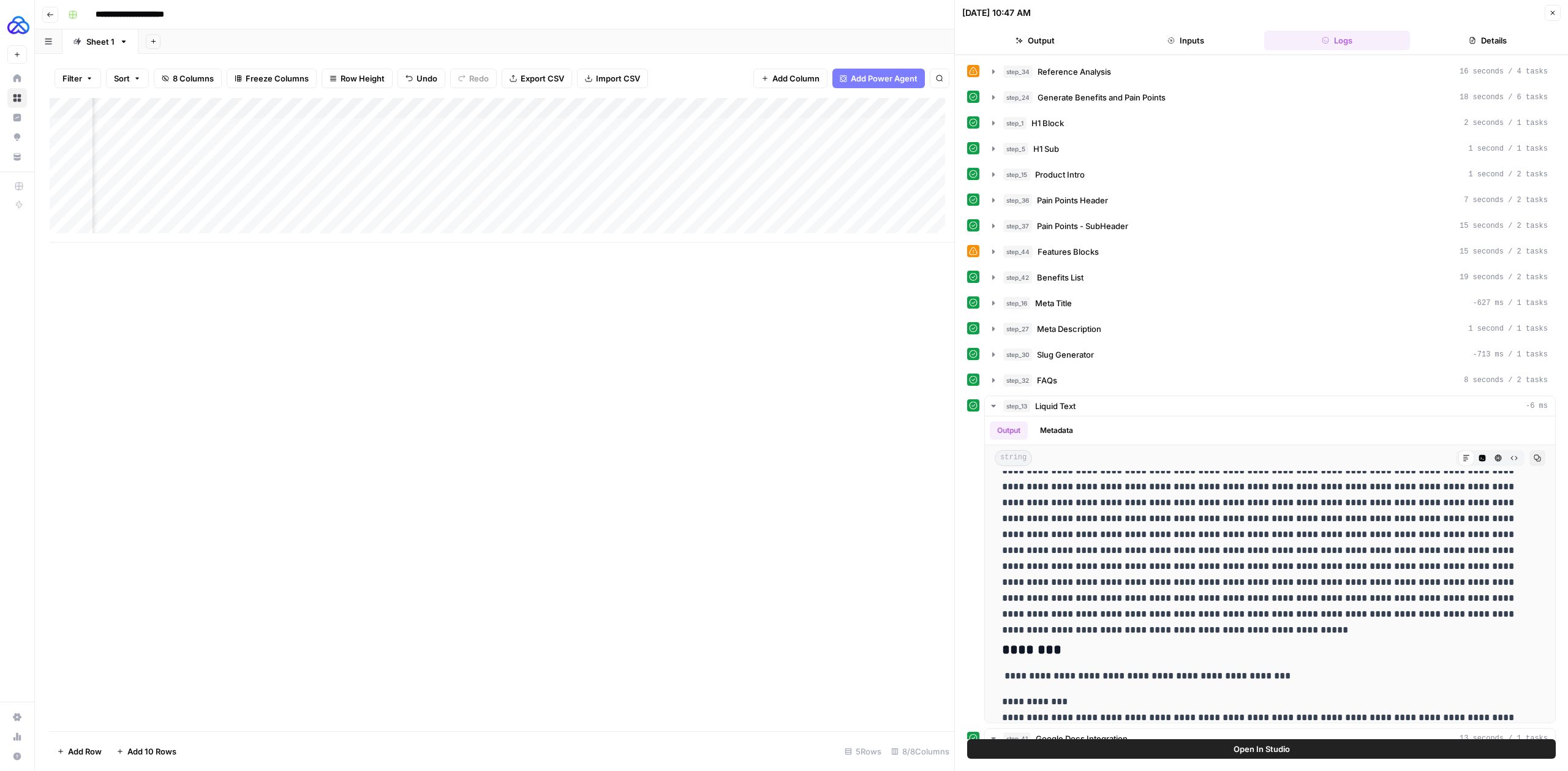
click at [257, 190] on div "Add Column" at bounding box center [502, 170] width 905 height 144
click at [271, 209] on div "Add Column" at bounding box center [502, 170] width 905 height 144
click at [420, 190] on div "Add Column" at bounding box center [502, 170] width 905 height 144
drag, startPoint x: 443, startPoint y: 201, endPoint x: 440, endPoint y: 213, distance: 12.4
click at [440, 213] on div "Add Column" at bounding box center [502, 170] width 905 height 144
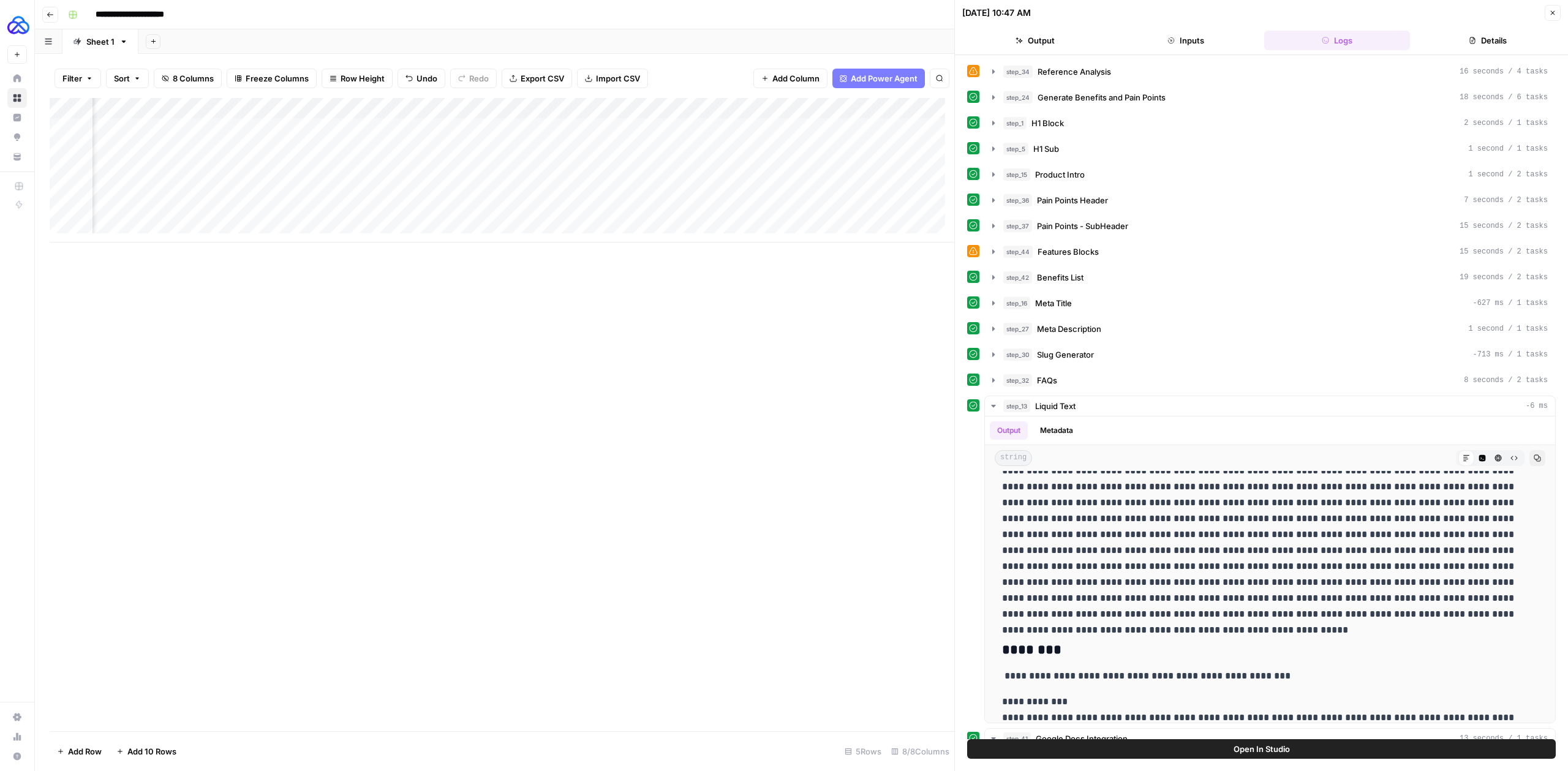
scroll to position [0, 502]
click at [633, 212] on div "Add Column" at bounding box center [502, 170] width 905 height 144
